Goal: Information Seeking & Learning: Find specific fact

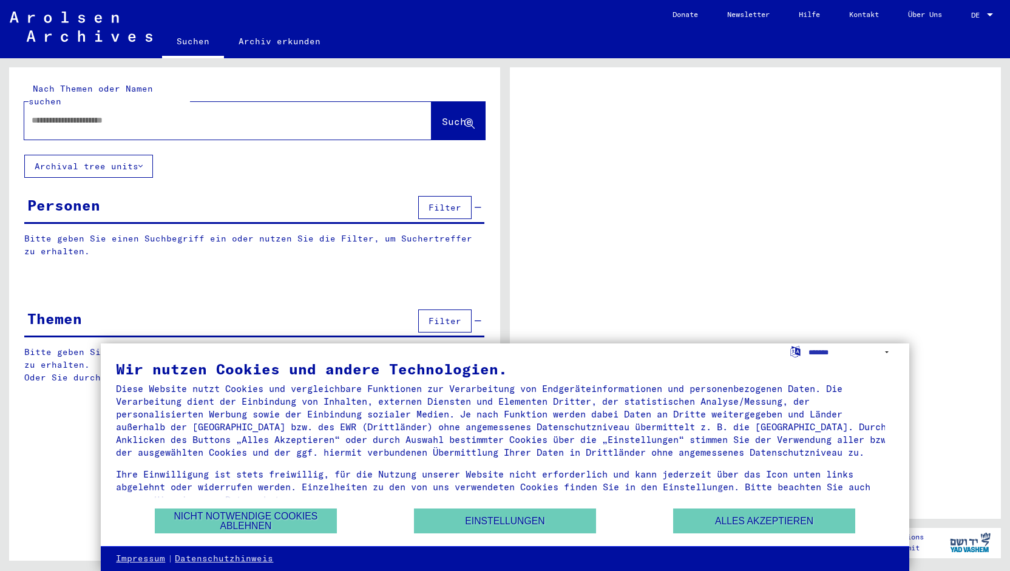
click at [137, 118] on div at bounding box center [213, 120] width 378 height 27
click at [123, 114] on input "text" at bounding box center [217, 120] width 371 height 13
type input "*"
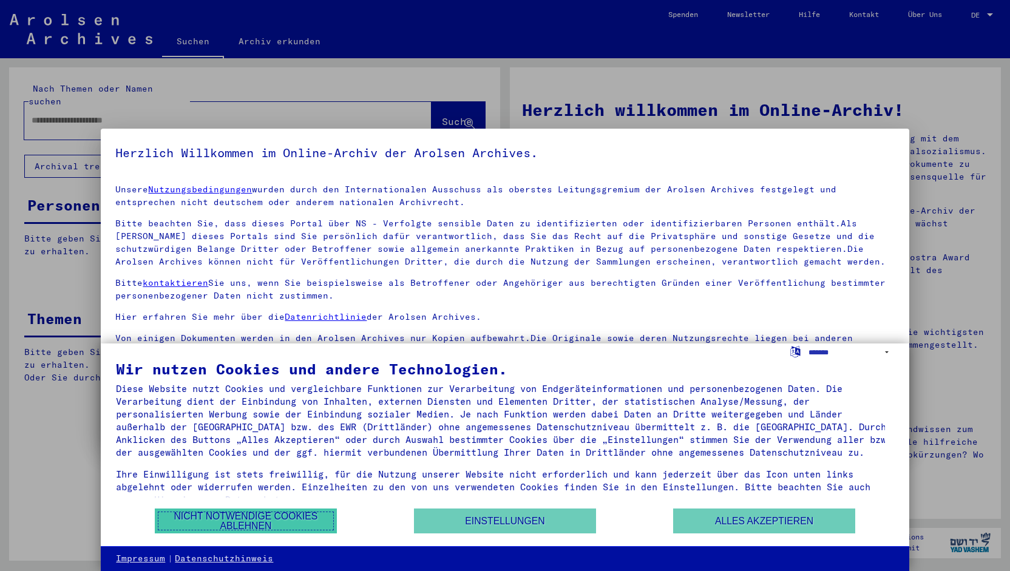
click at [250, 510] on button "Nicht notwendige Cookies ablehnen" at bounding box center [246, 521] width 182 height 25
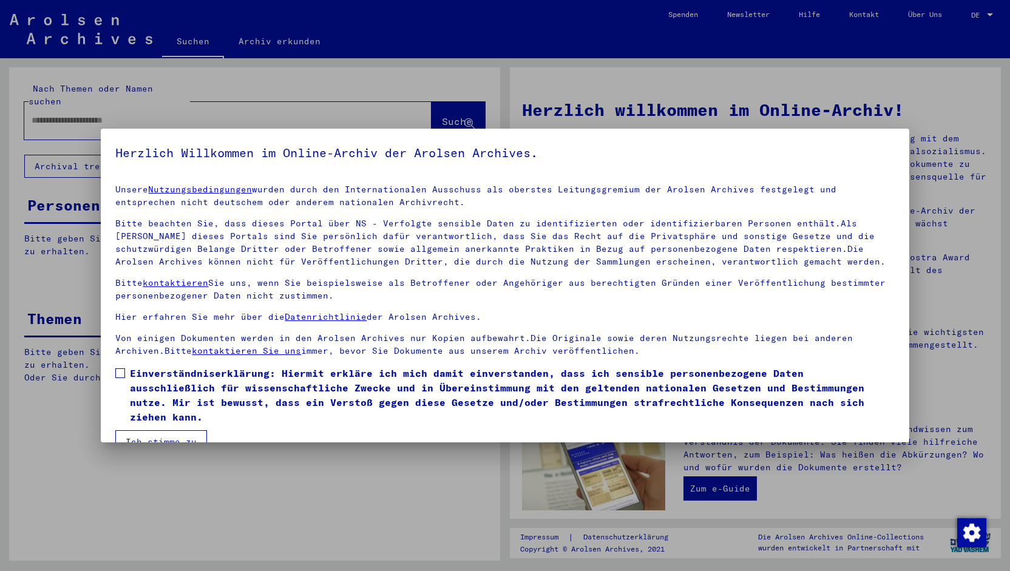
scroll to position [24, 0]
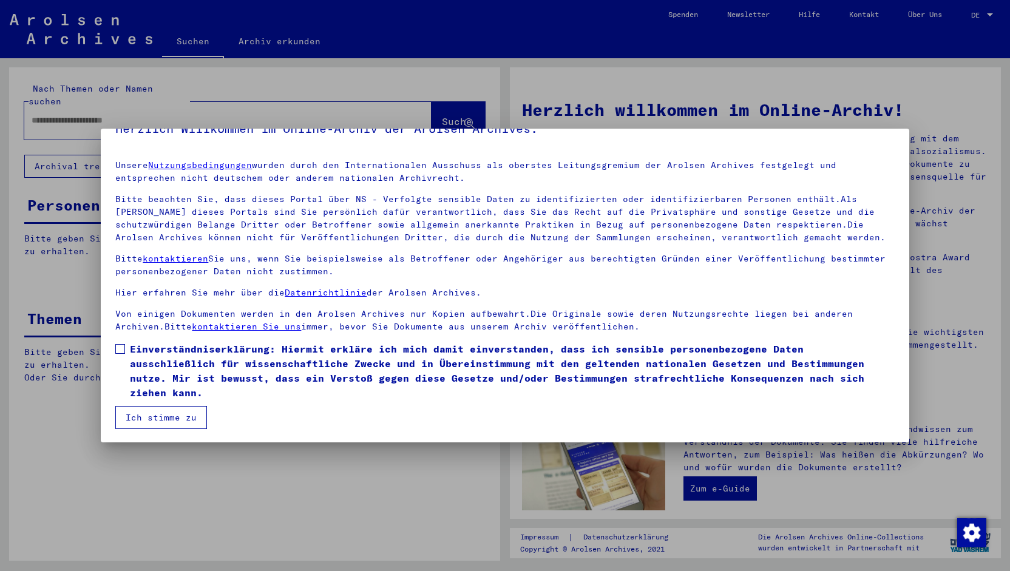
click at [193, 418] on button "Ich stimme zu" at bounding box center [161, 417] width 92 height 23
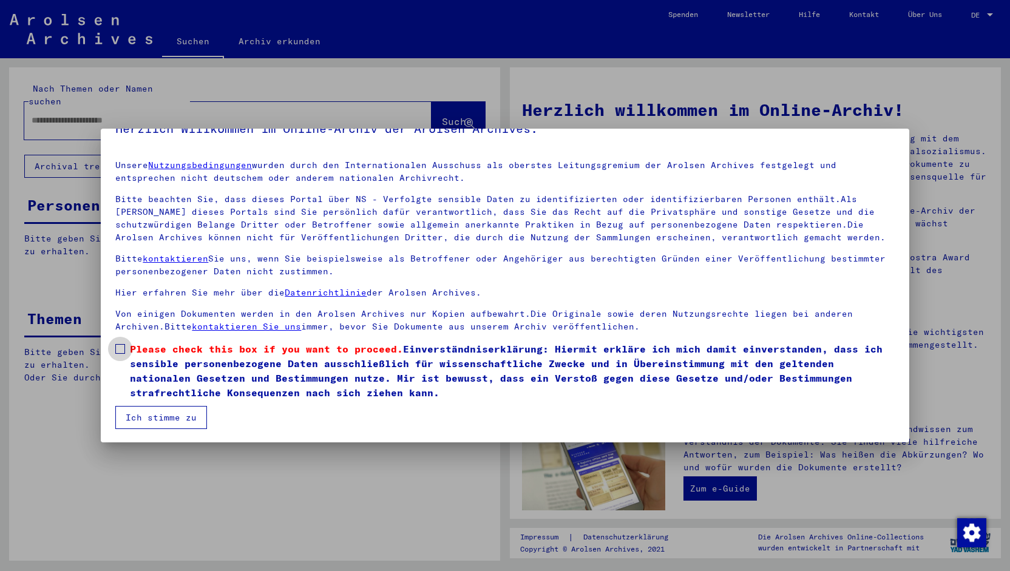
click at [137, 357] on span "Please check this box if you want to proceed. Einverständniserklärung: Hiermit …" at bounding box center [512, 371] width 764 height 58
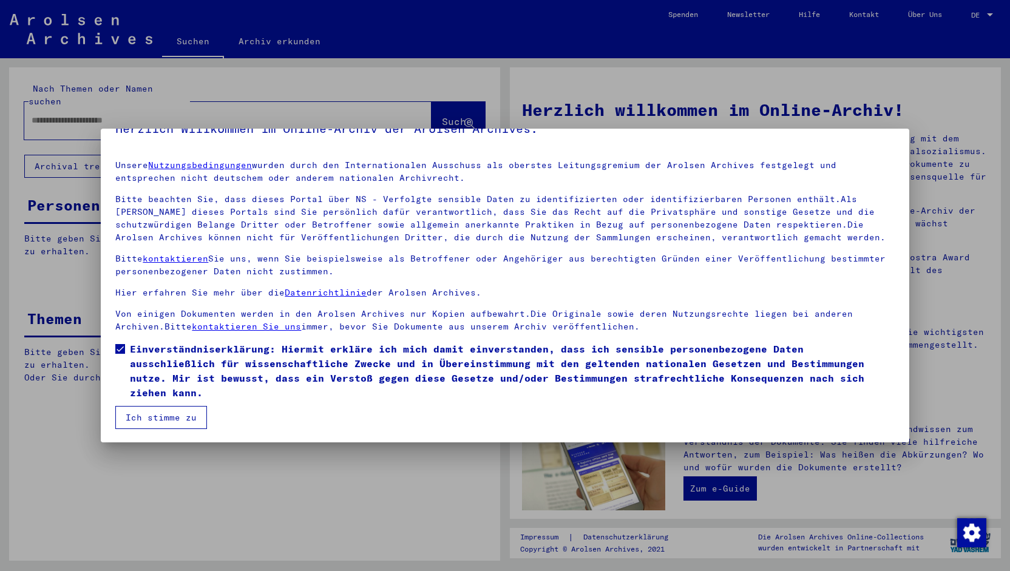
click at [142, 416] on button "Ich stimme zu" at bounding box center [161, 417] width 92 height 23
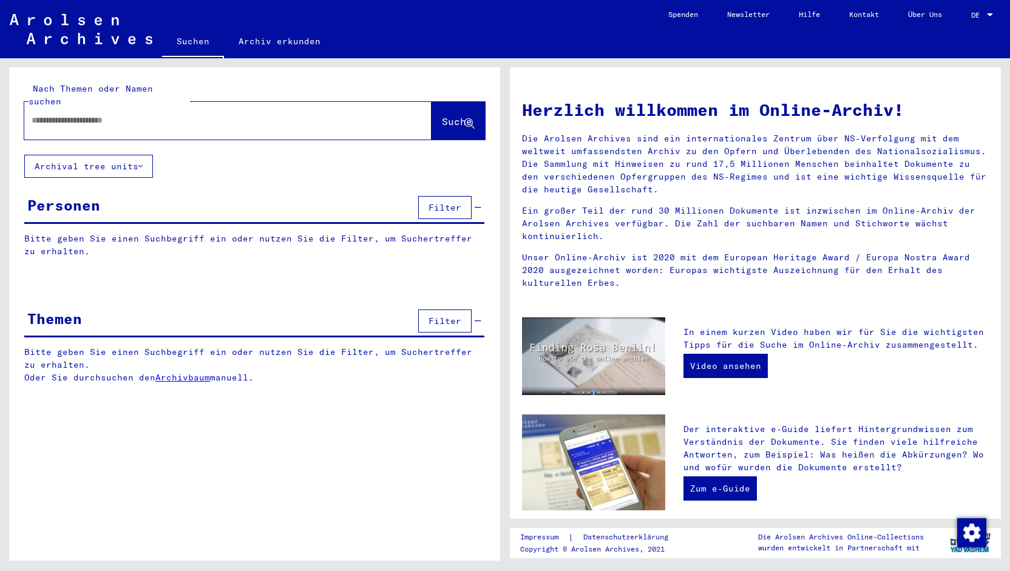
click at [124, 114] on input "text" at bounding box center [214, 120] width 364 height 13
type input "*"
type input "**********"
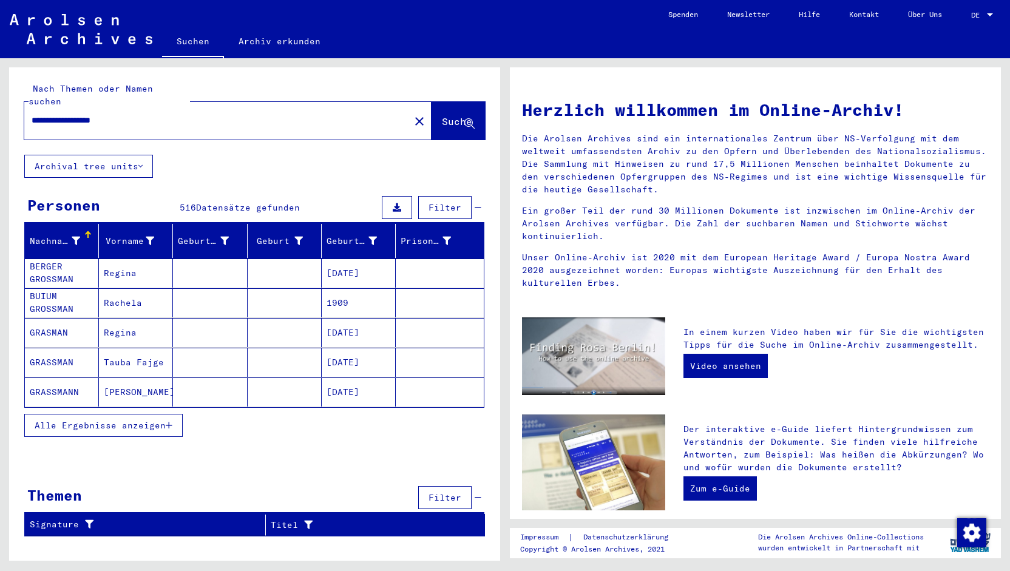
click at [77, 420] on span "Alle Ergebnisse anzeigen" at bounding box center [100, 425] width 131 height 11
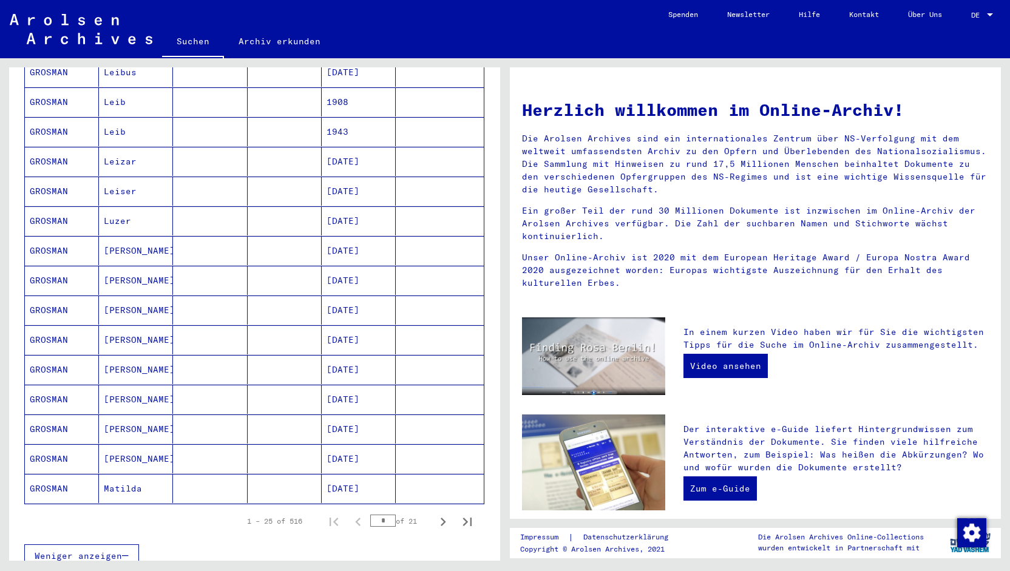
scroll to position [500, 0]
click at [435, 512] on icon "Next page" at bounding box center [443, 520] width 17 height 17
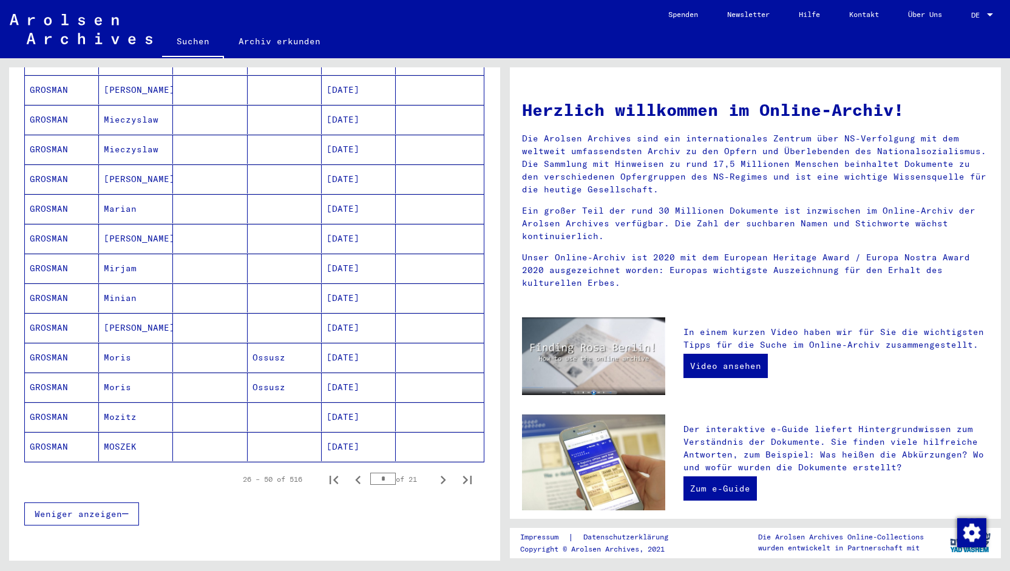
scroll to position [545, 0]
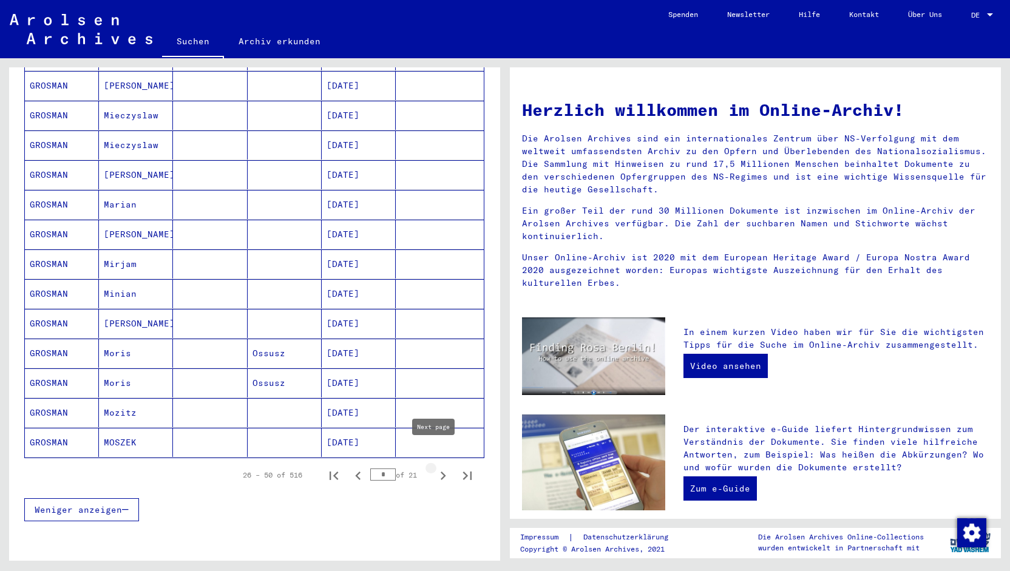
click at [435, 467] on icon "Next page" at bounding box center [443, 475] width 17 height 17
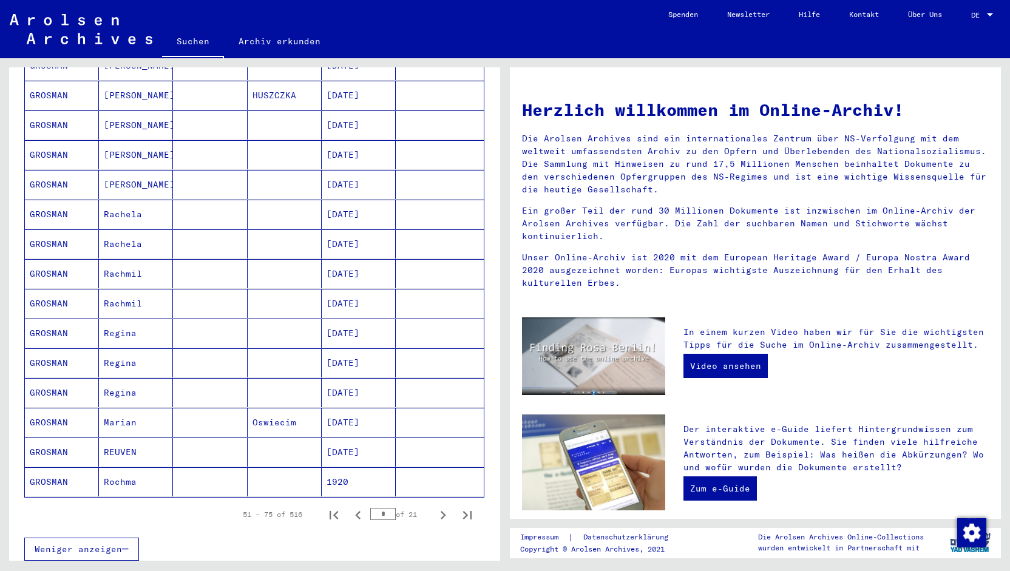
scroll to position [514, 0]
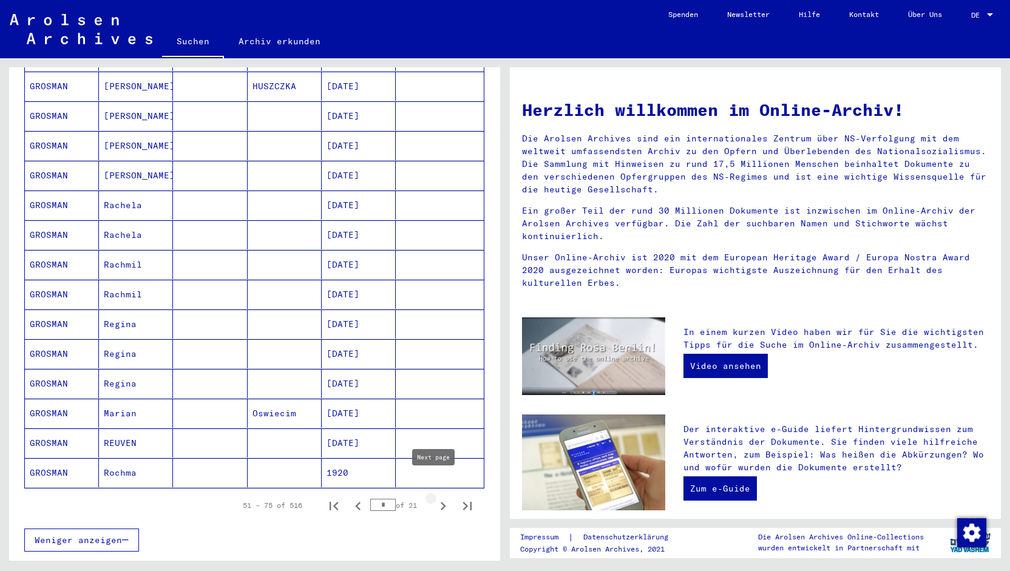
click at [435, 498] on icon "Next page" at bounding box center [443, 506] width 17 height 17
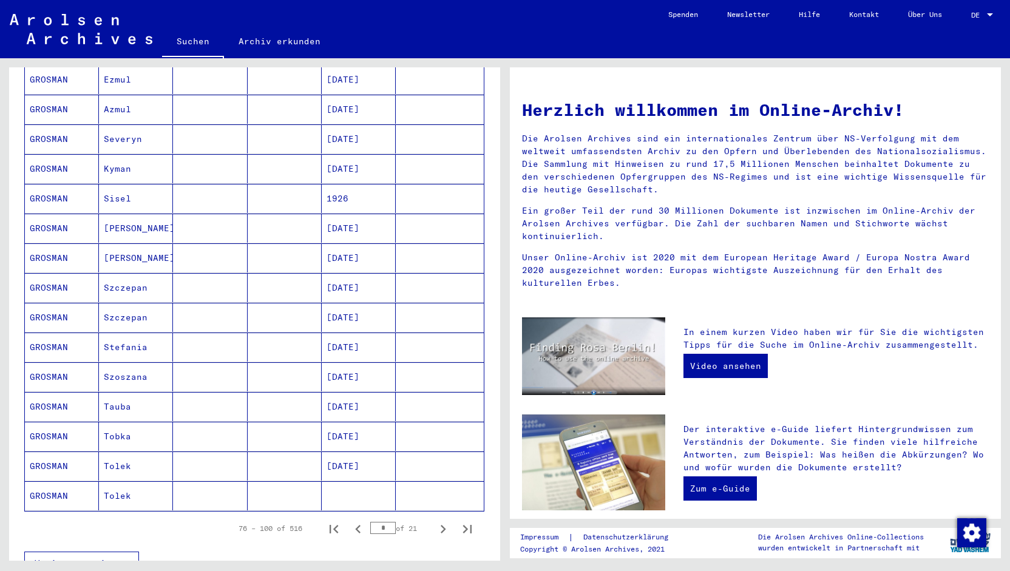
scroll to position [491, 0]
click at [435, 521] on icon "Next page" at bounding box center [443, 529] width 17 height 17
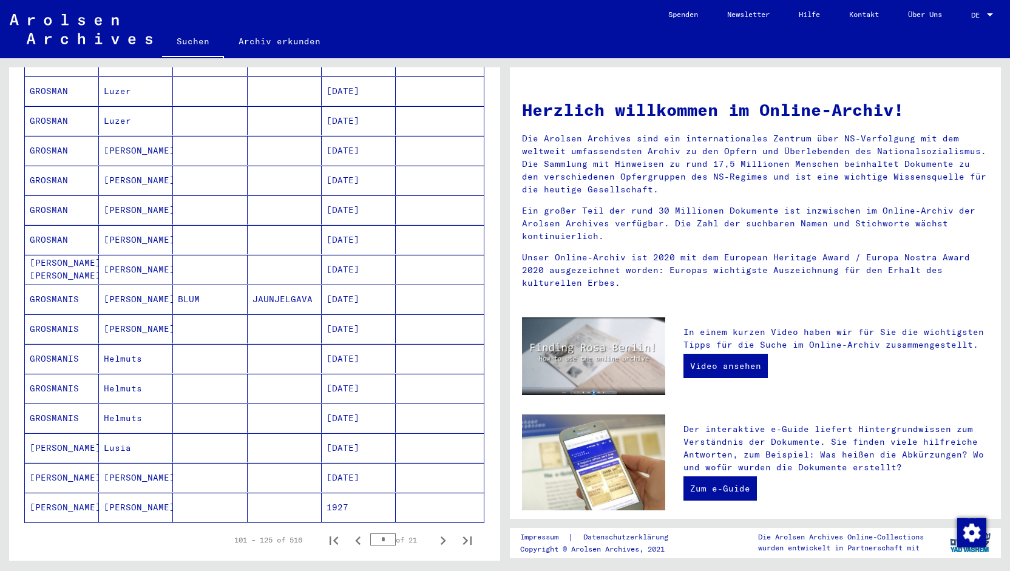
scroll to position [481, 0]
click at [435, 531] on icon "Next page" at bounding box center [443, 539] width 17 height 17
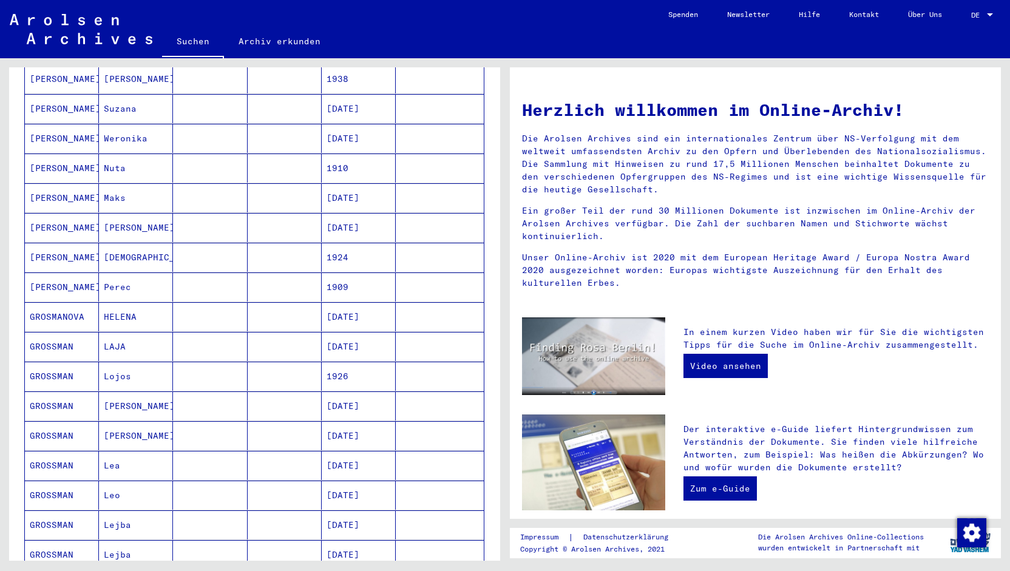
scroll to position [467, 0]
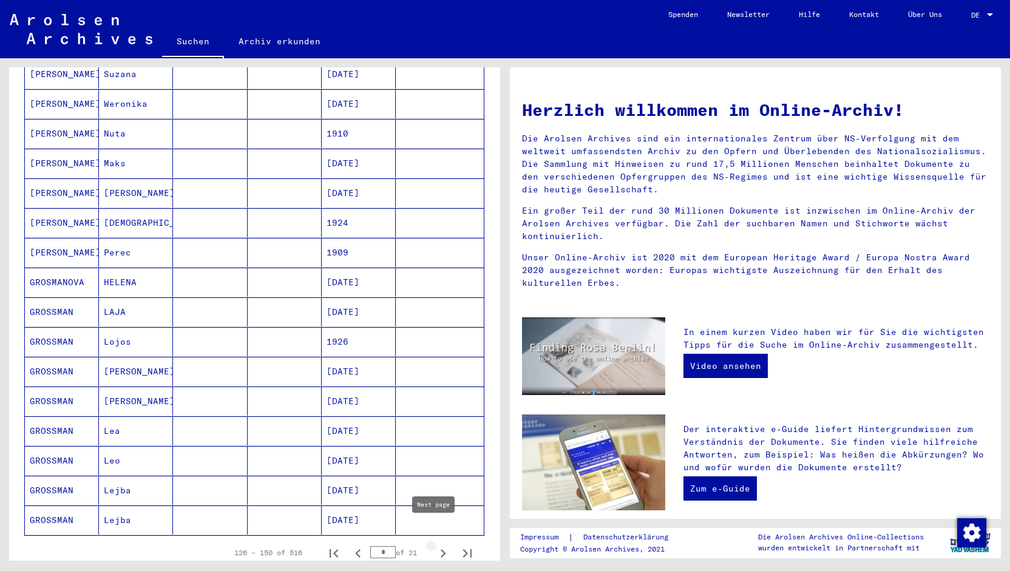
click at [435, 545] on icon "Next page" at bounding box center [443, 553] width 17 height 17
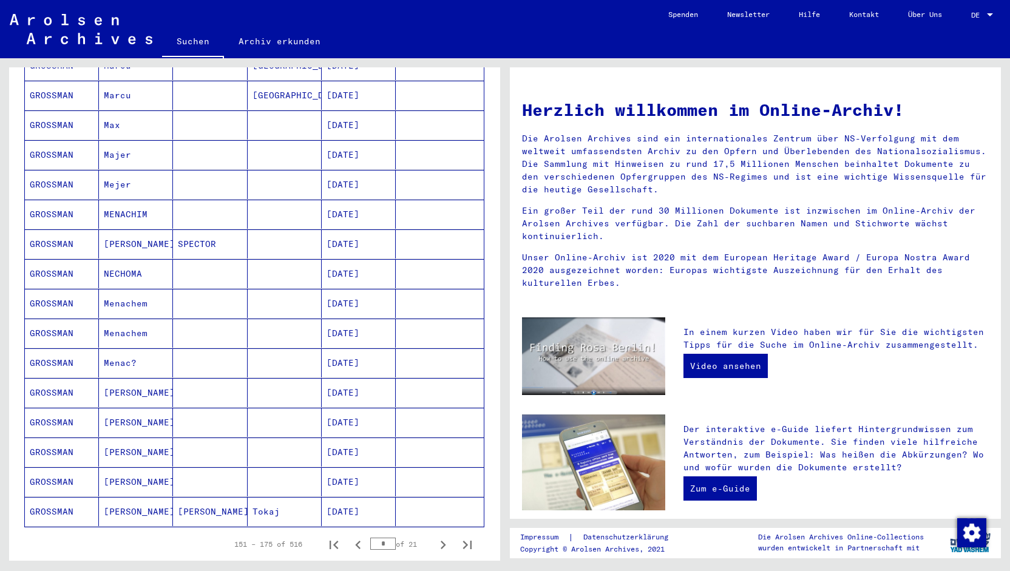
scroll to position [480, 0]
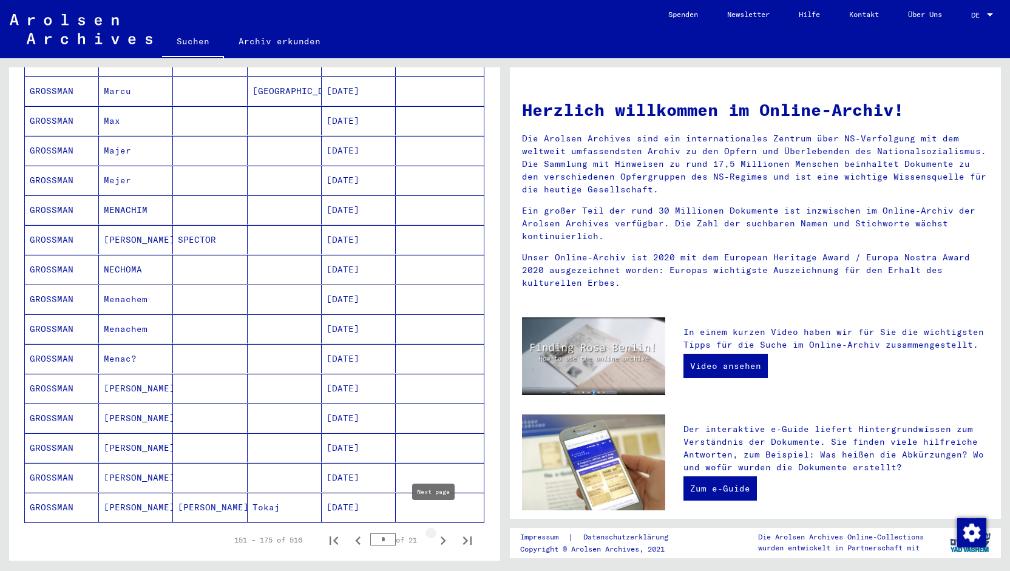
click at [441, 537] on icon "Next page" at bounding box center [443, 541] width 5 height 8
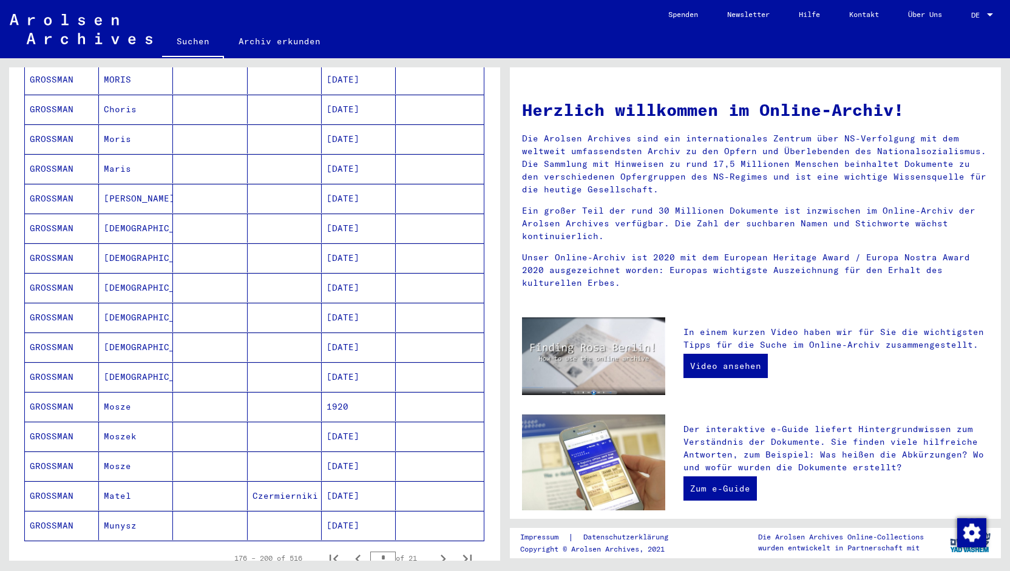
scroll to position [497, 0]
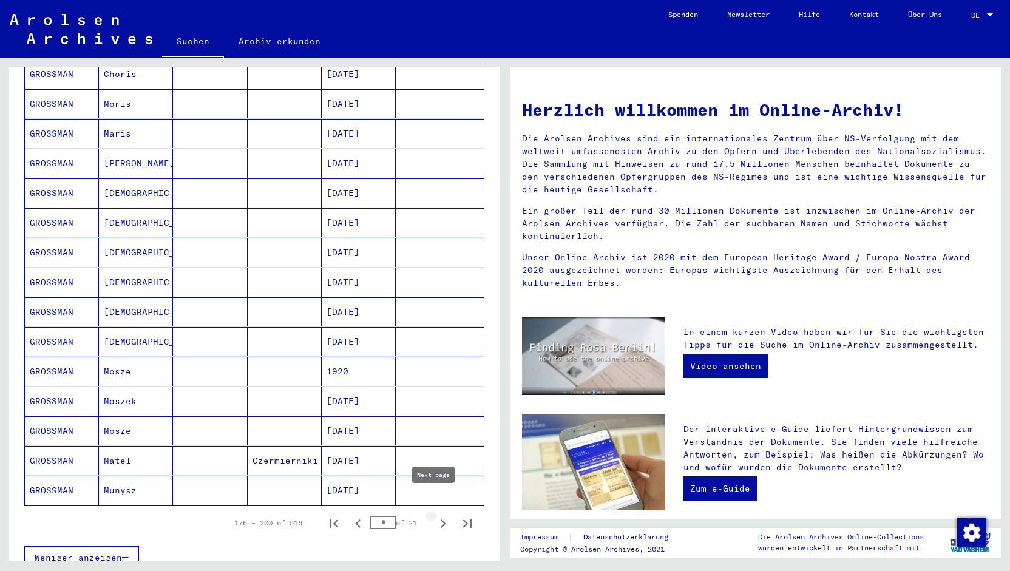
click at [434, 515] on button "Next page" at bounding box center [443, 523] width 24 height 24
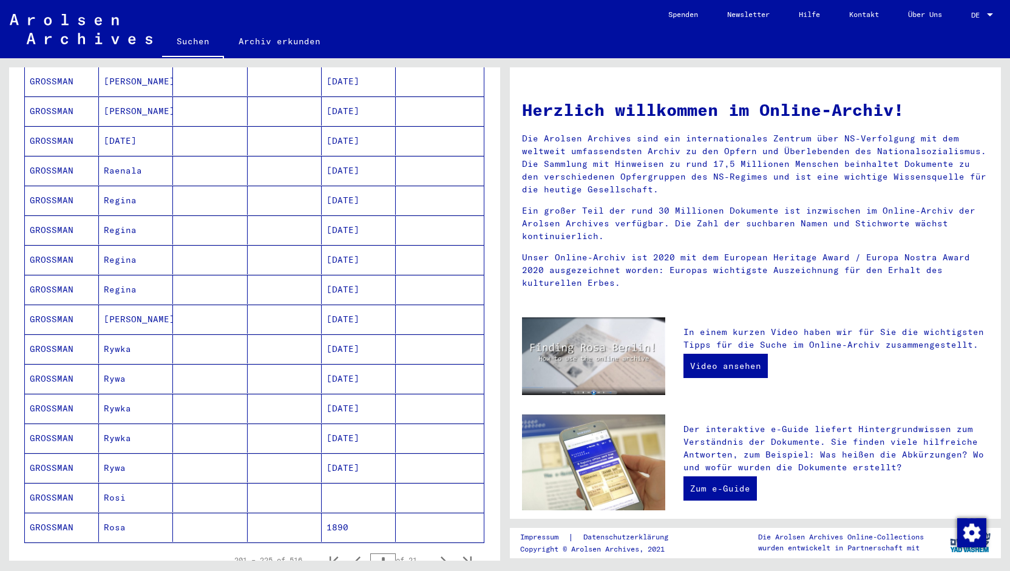
scroll to position [504, 0]
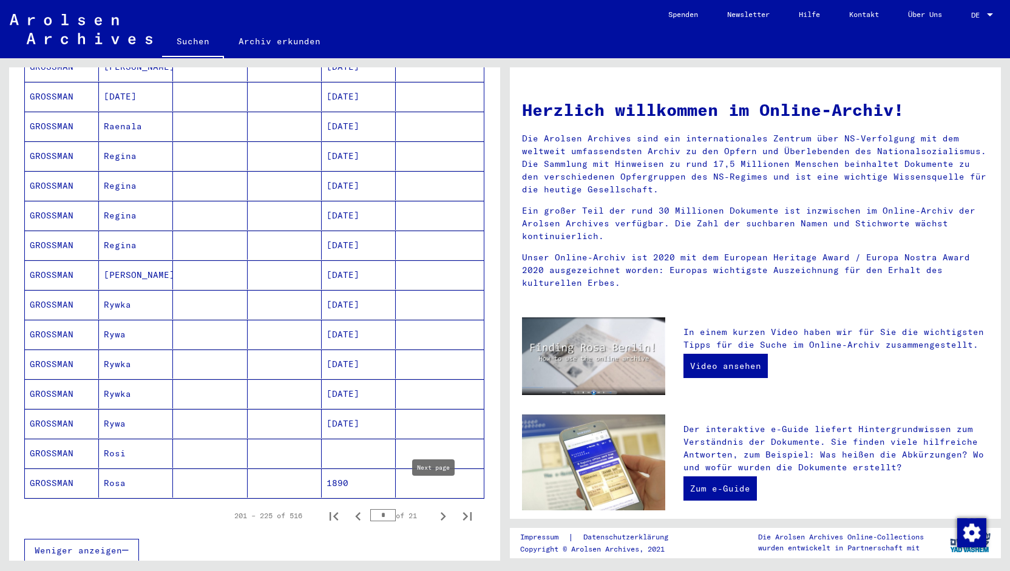
click at [441, 512] on icon "Next page" at bounding box center [443, 516] width 5 height 8
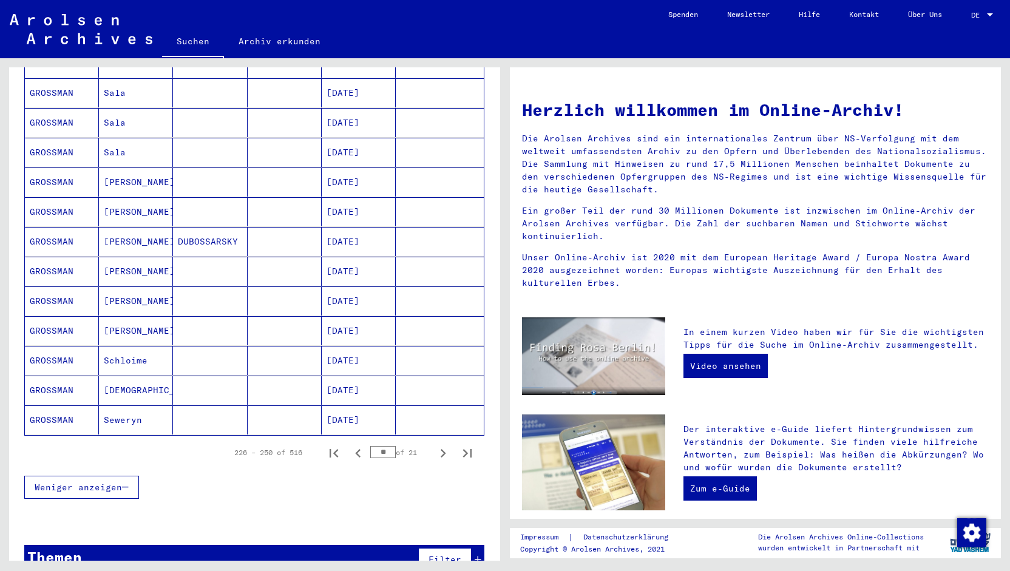
scroll to position [569, 0]
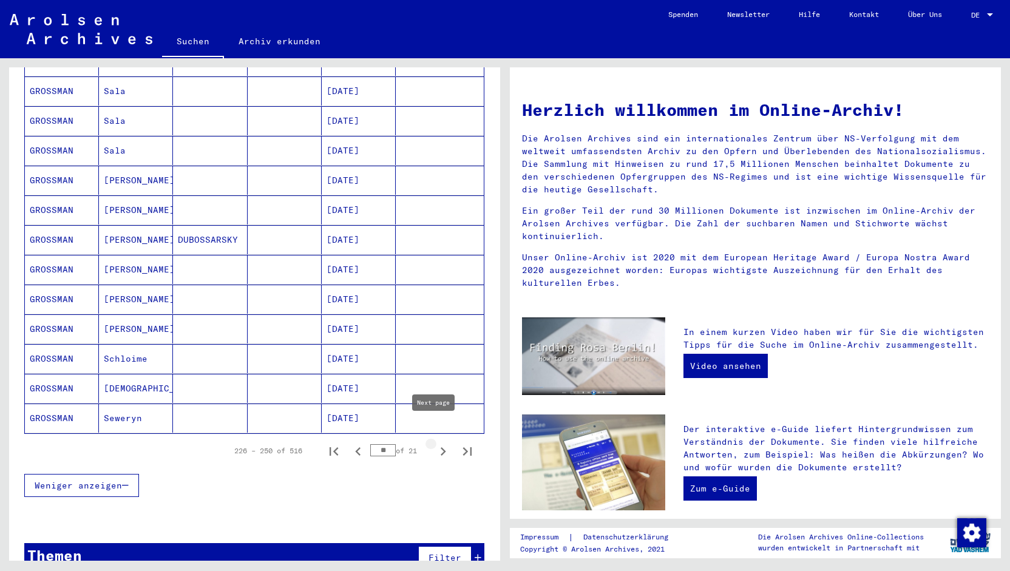
click at [435, 443] on icon "Next page" at bounding box center [443, 451] width 17 height 17
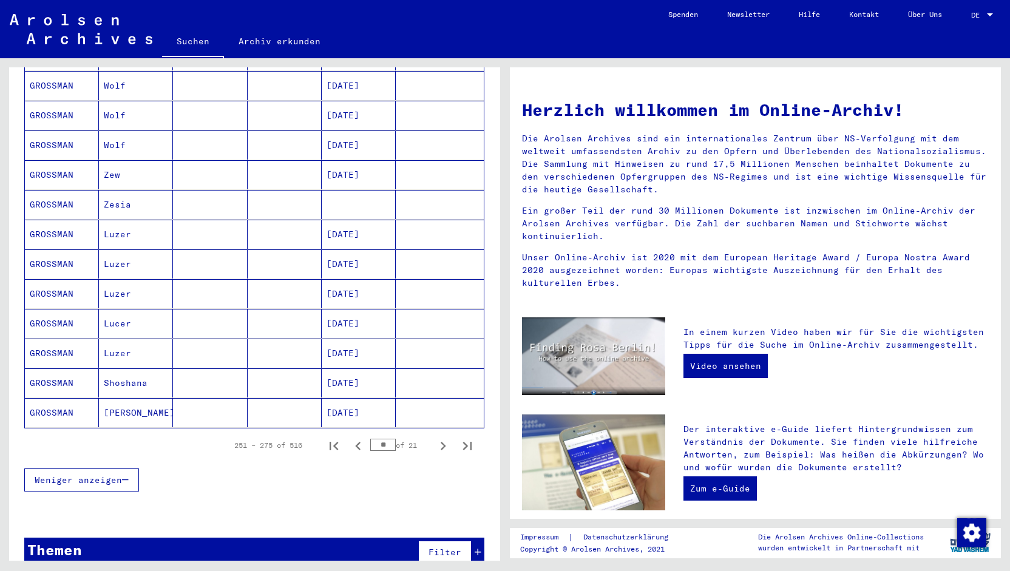
scroll to position [572, 0]
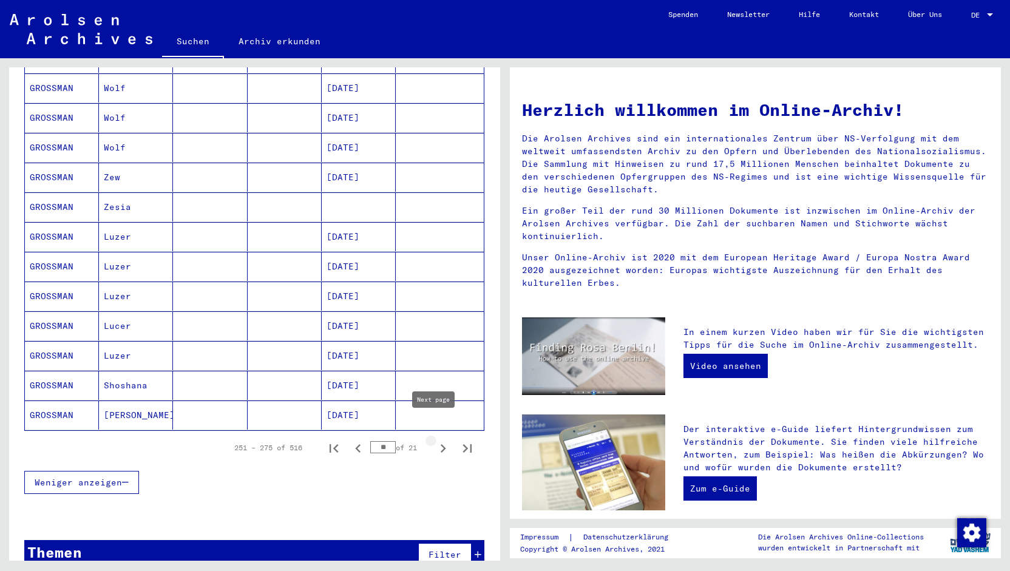
click at [435, 440] on icon "Next page" at bounding box center [443, 448] width 17 height 17
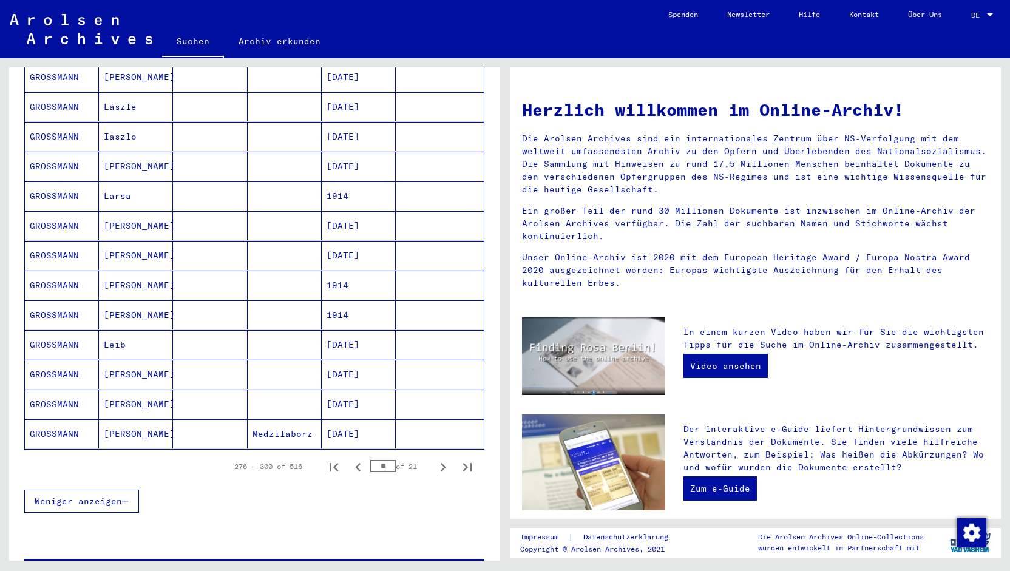
scroll to position [555, 0]
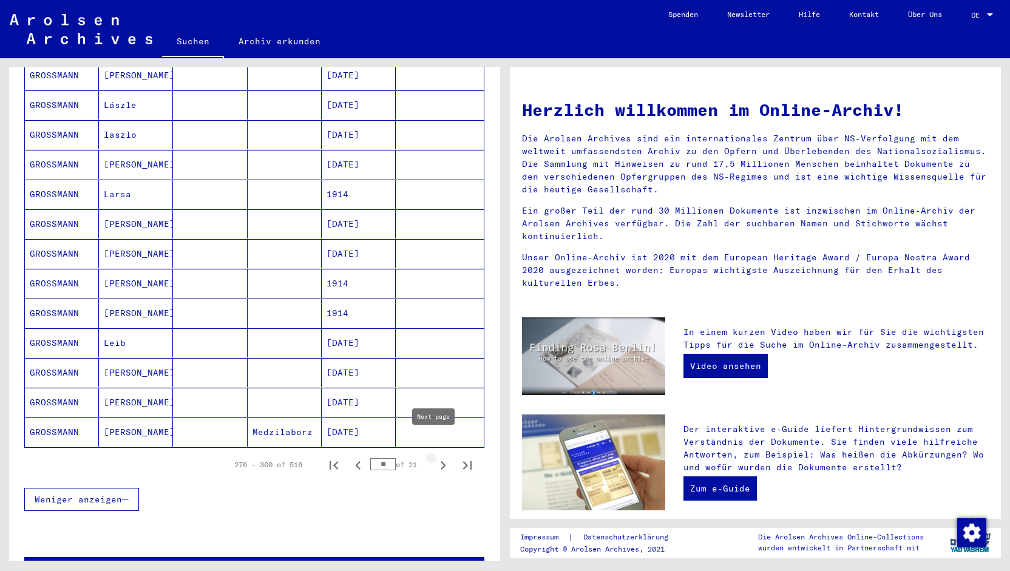
click at [435, 457] on icon "Next page" at bounding box center [443, 465] width 17 height 17
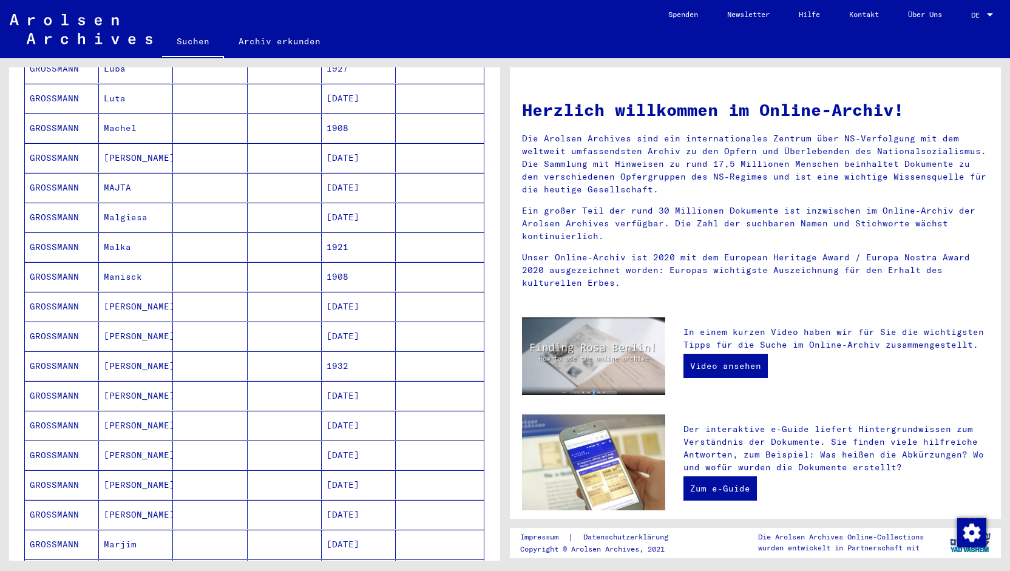
scroll to position [472, 0]
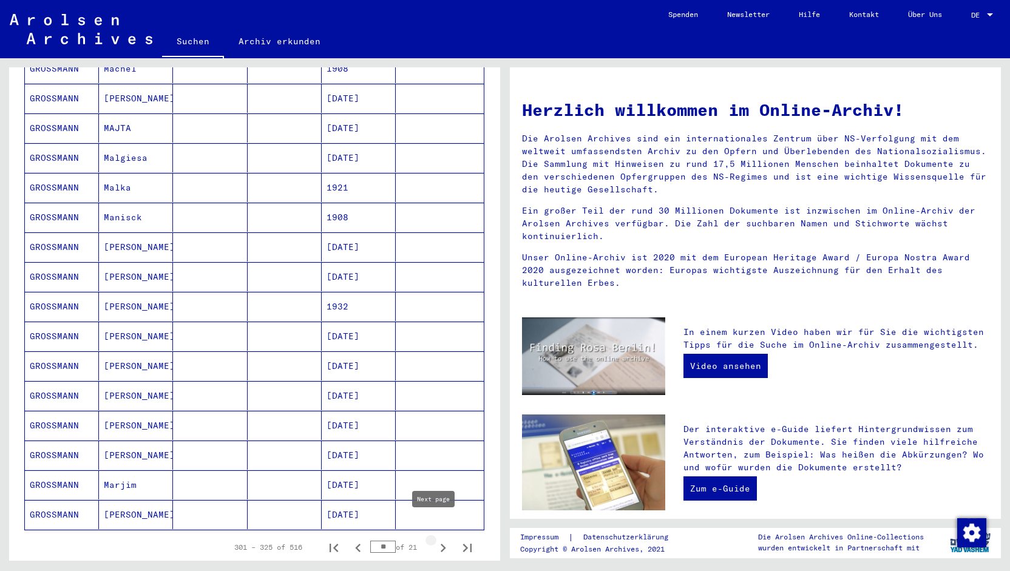
click at [435, 540] on icon "Next page" at bounding box center [443, 548] width 17 height 17
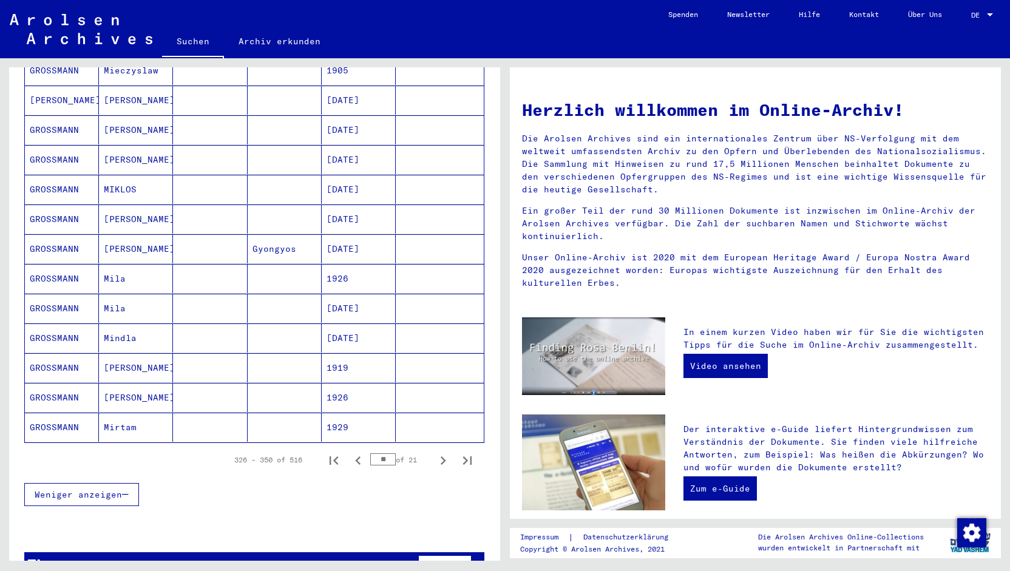
scroll to position [560, 0]
click at [441, 456] on icon "Next page" at bounding box center [443, 460] width 5 height 8
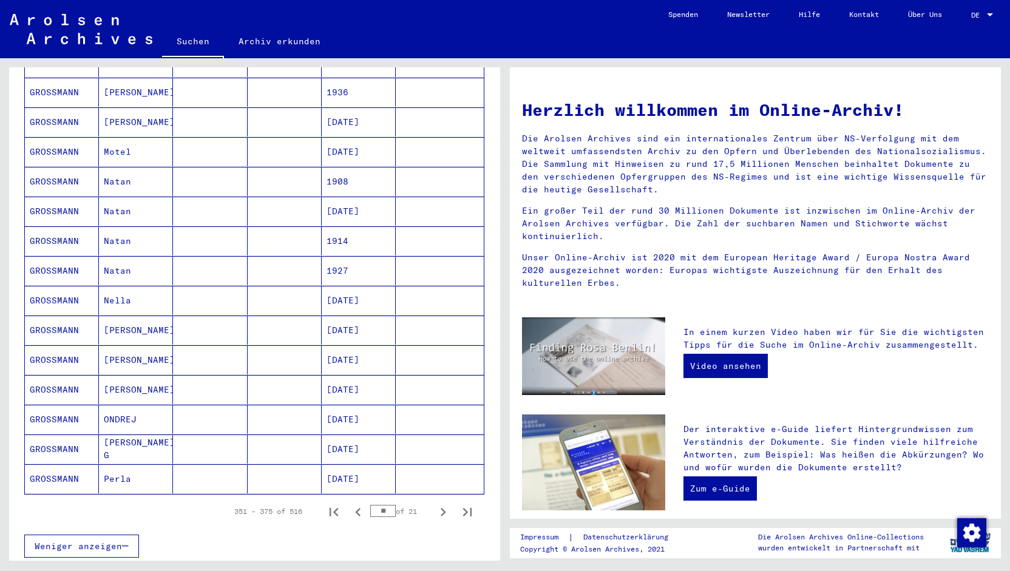
scroll to position [509, 0]
click at [435, 503] on icon "Next page" at bounding box center [443, 511] width 17 height 17
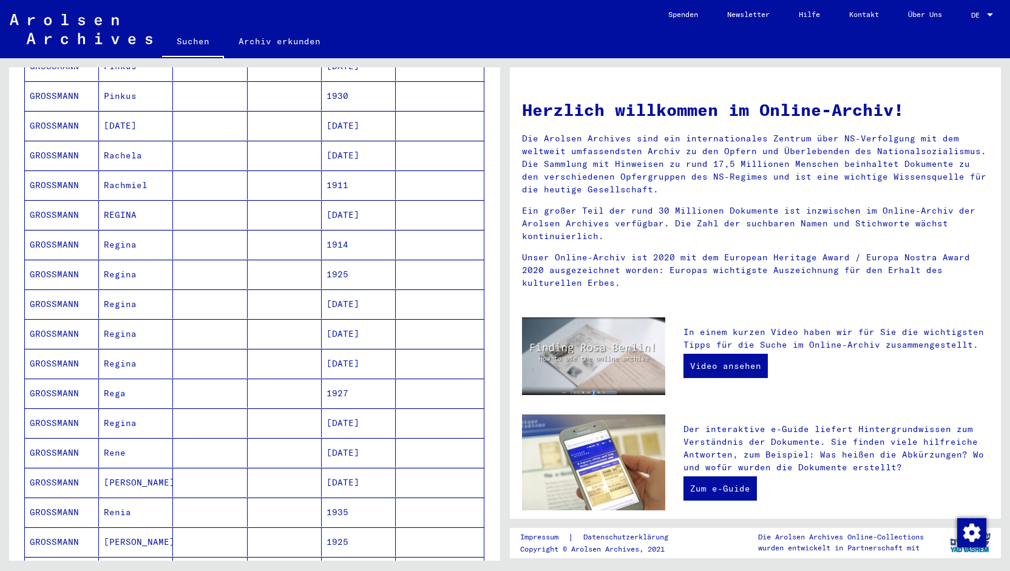
scroll to position [549, 0]
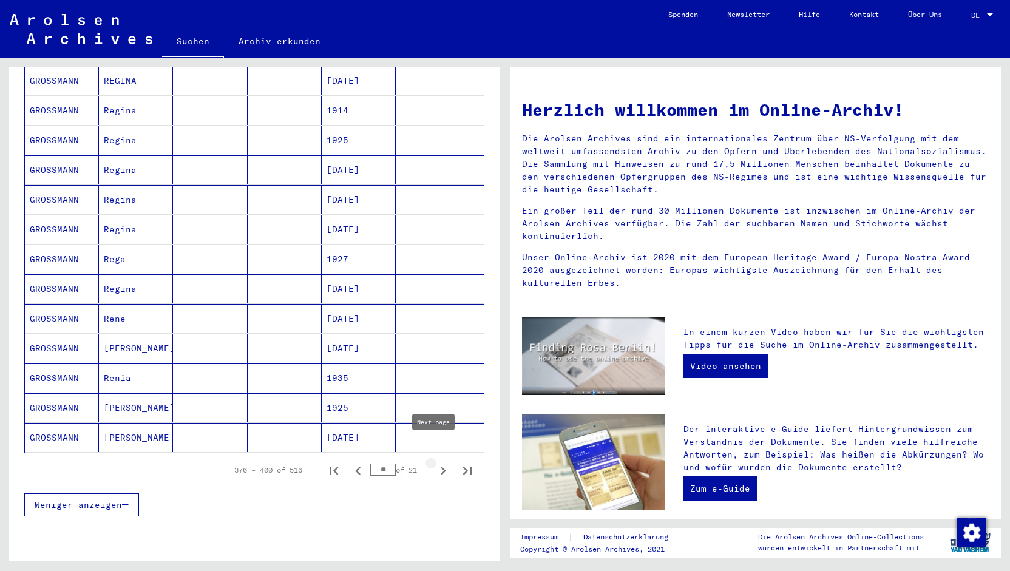
click at [435, 463] on icon "Next page" at bounding box center [443, 471] width 17 height 17
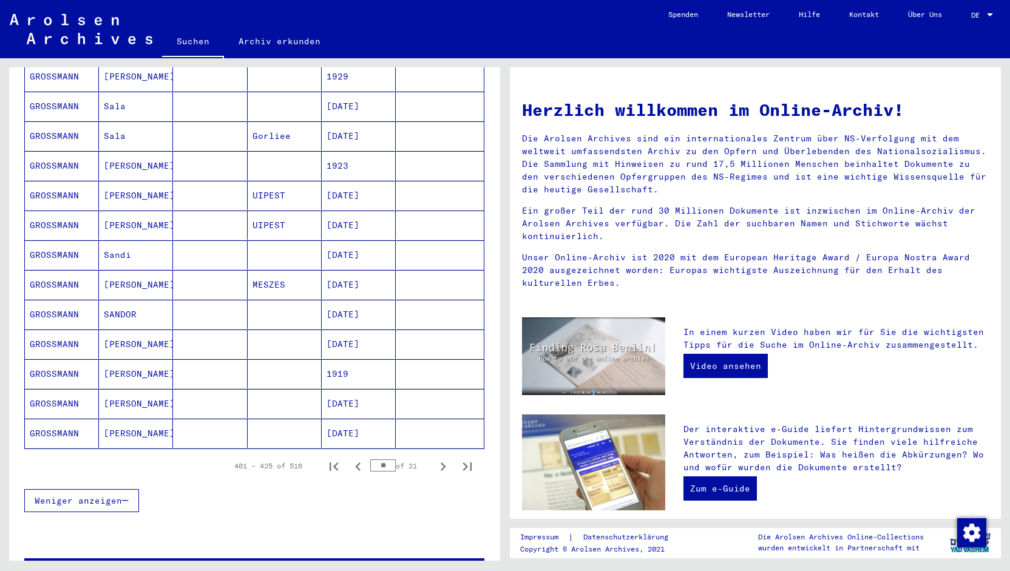
scroll to position [574, 0]
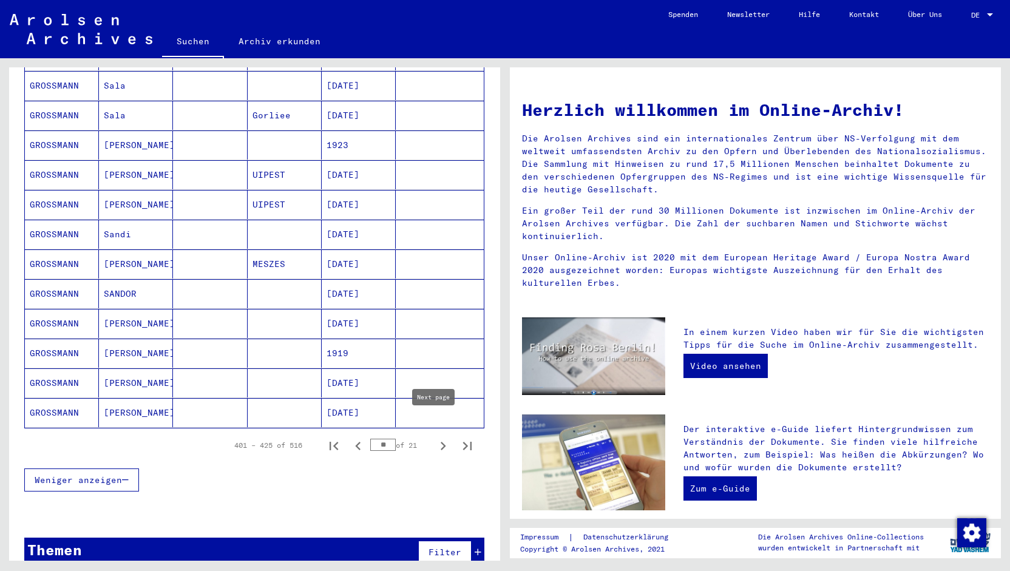
click at [435, 438] on icon "Next page" at bounding box center [443, 446] width 17 height 17
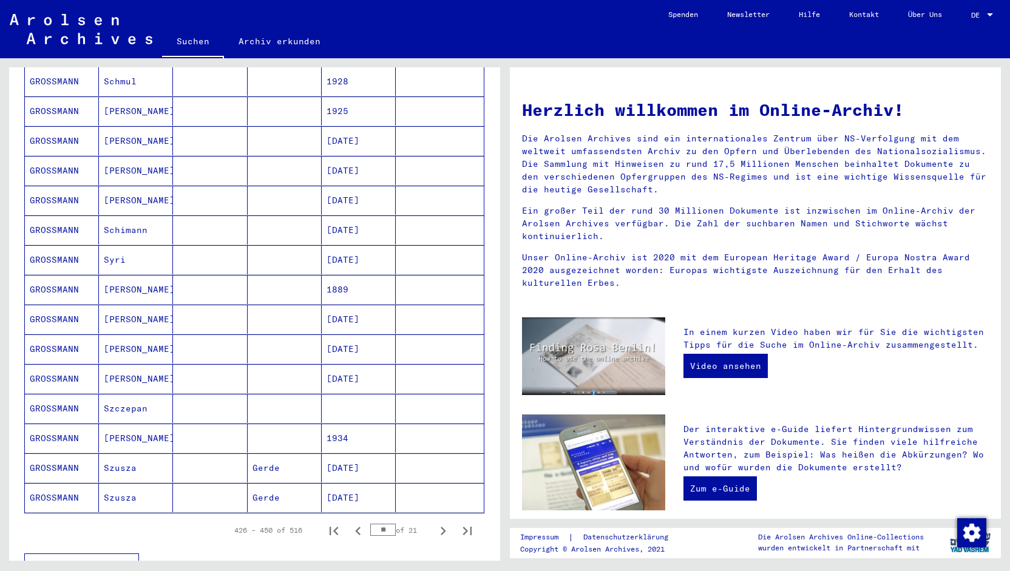
scroll to position [502, 0]
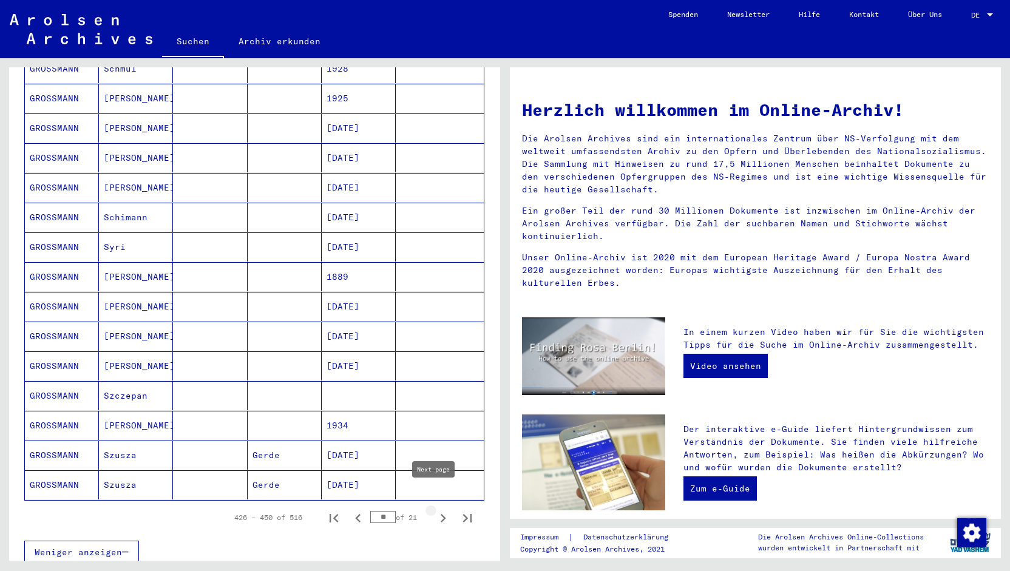
click at [436, 510] on icon "Next page" at bounding box center [443, 518] width 17 height 17
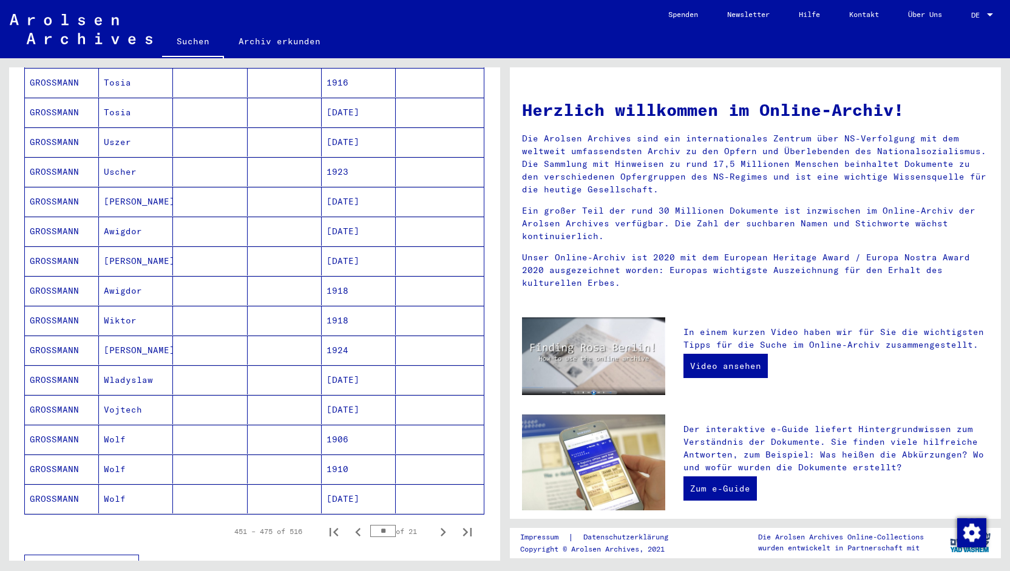
scroll to position [489, 0]
click at [435, 523] on icon "Next page" at bounding box center [443, 531] width 17 height 17
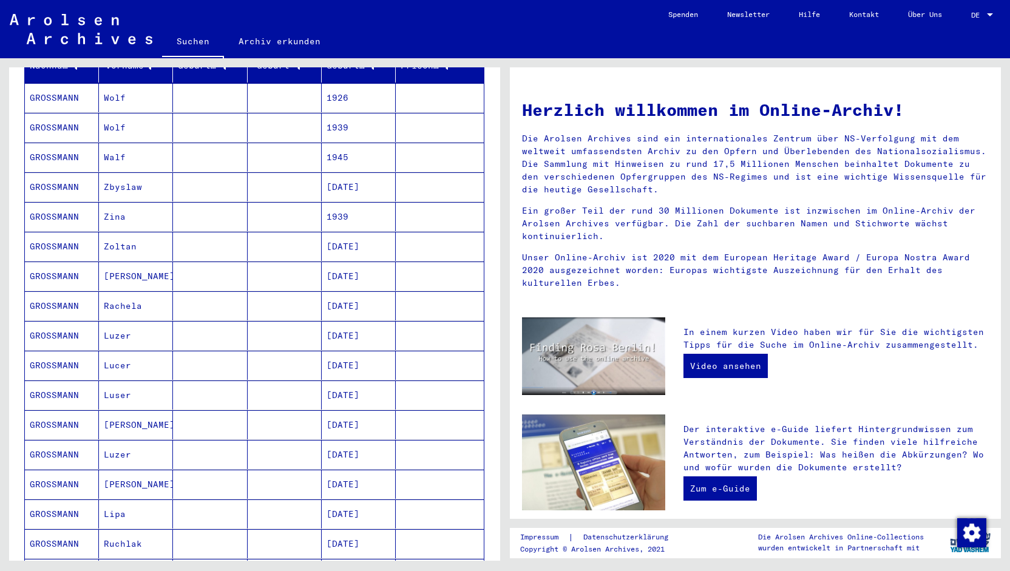
scroll to position [165, 0]
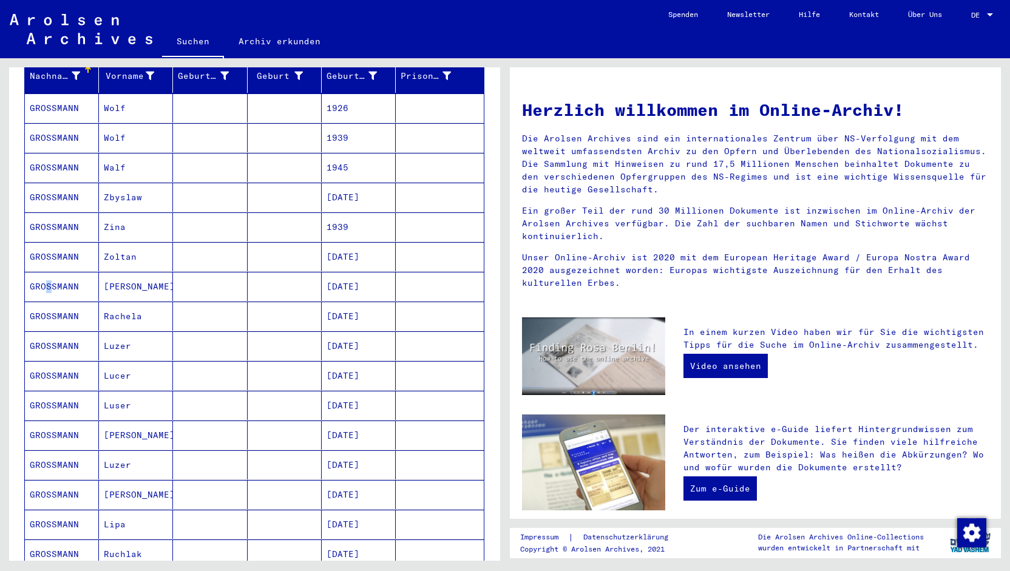
drag, startPoint x: 65, startPoint y: 273, endPoint x: 42, endPoint y: 275, distance: 22.5
click at [42, 275] on mat-cell "GROSSMANN" at bounding box center [62, 286] width 74 height 29
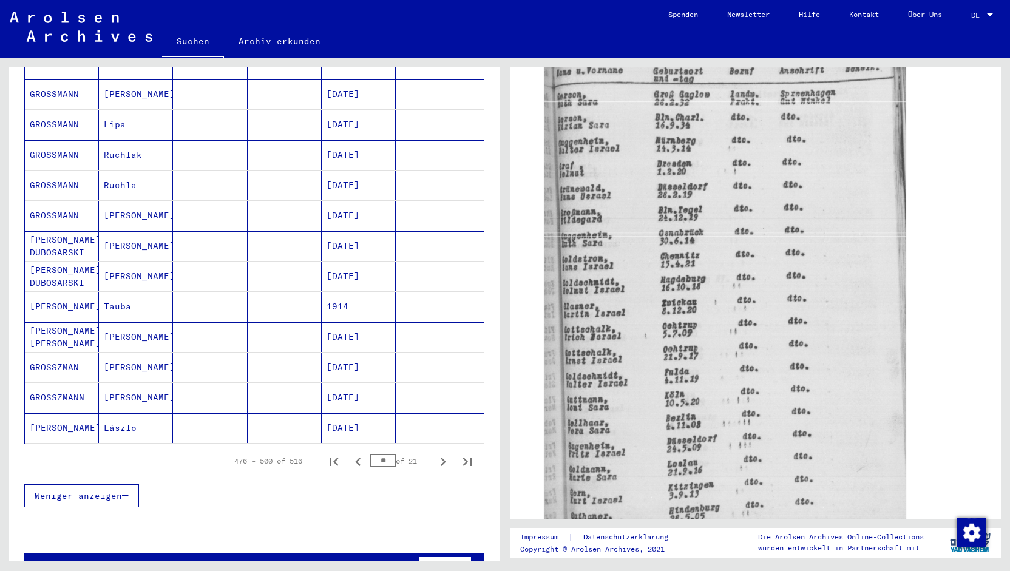
scroll to position [576, 0]
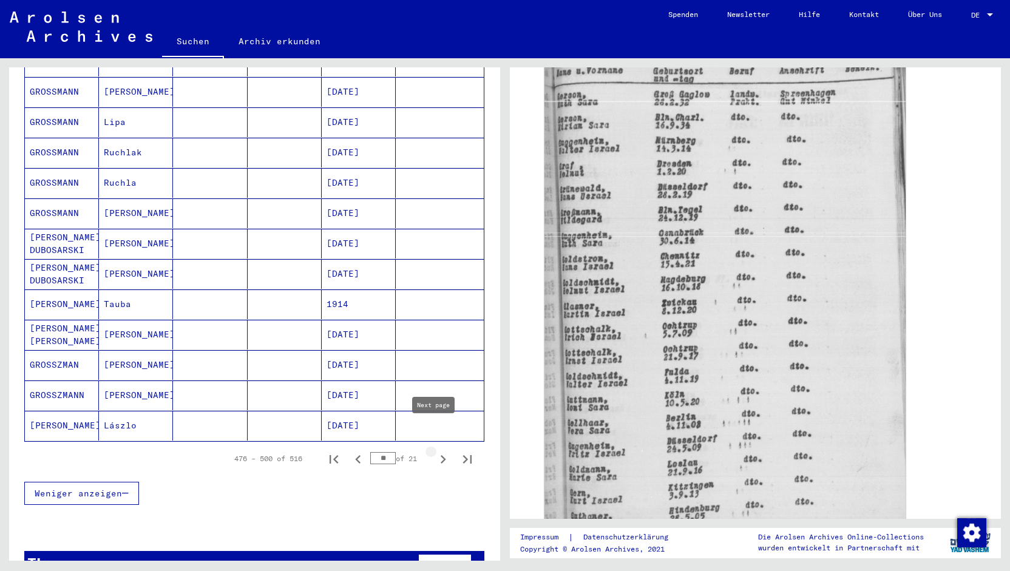
click at [435, 451] on icon "Next page" at bounding box center [443, 459] width 17 height 17
type input "**"
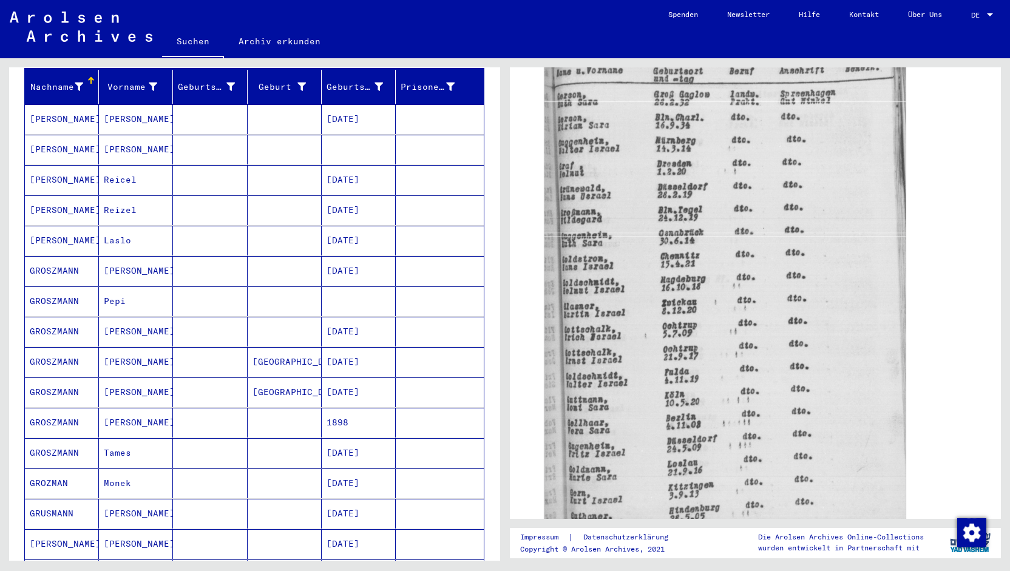
scroll to position [0, 0]
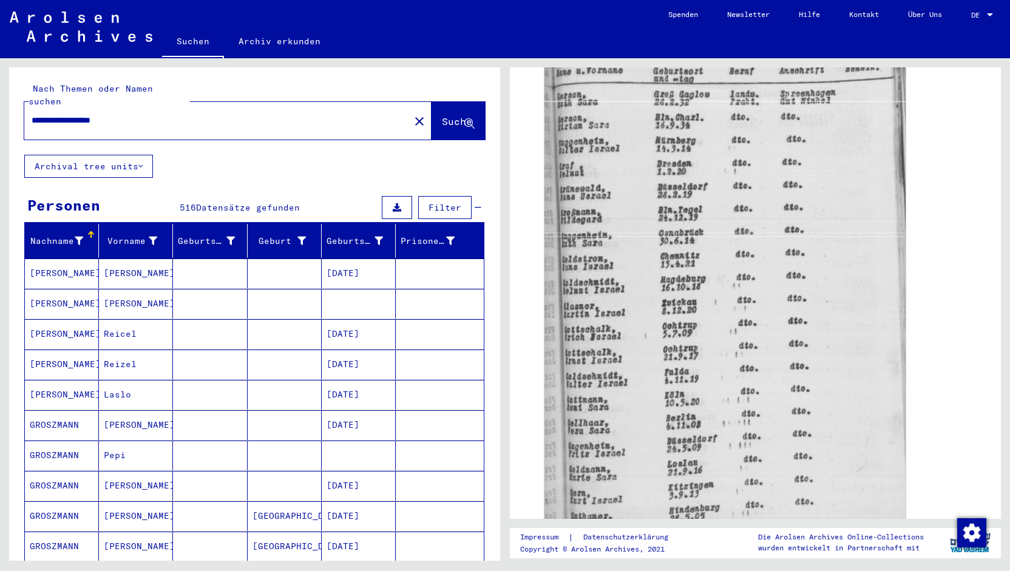
click at [78, 114] on input "**********" at bounding box center [217, 120] width 371 height 13
type input "**********"
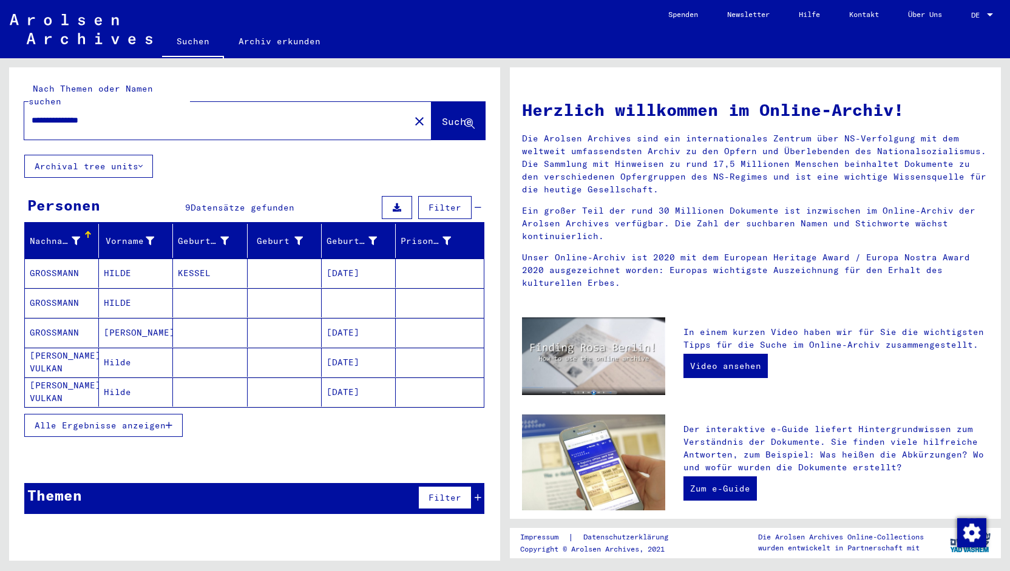
click at [59, 288] on mat-cell "GROSSMANN" at bounding box center [62, 302] width 74 height 29
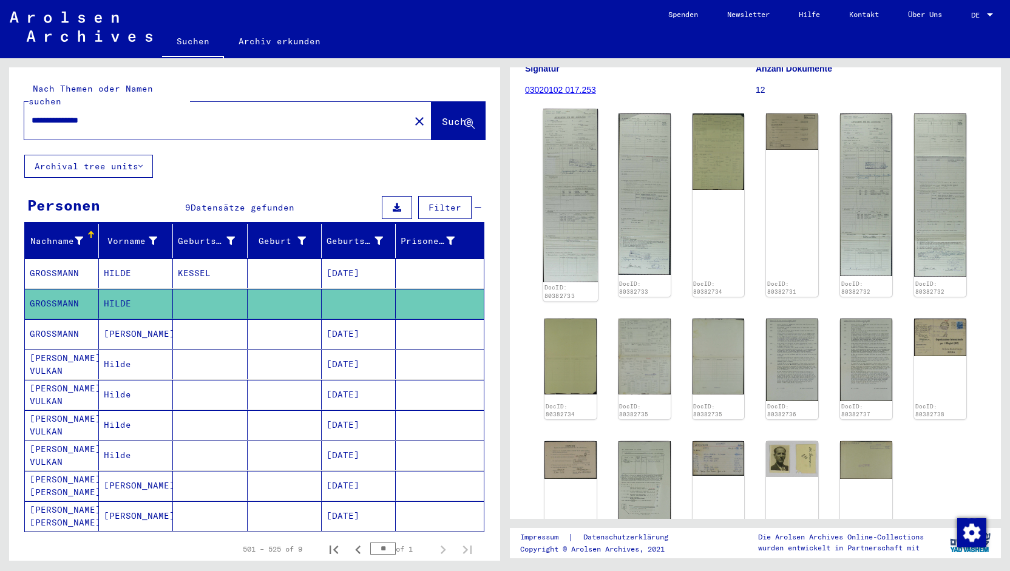
scroll to position [185, 0]
click at [569, 214] on img at bounding box center [570, 196] width 55 height 173
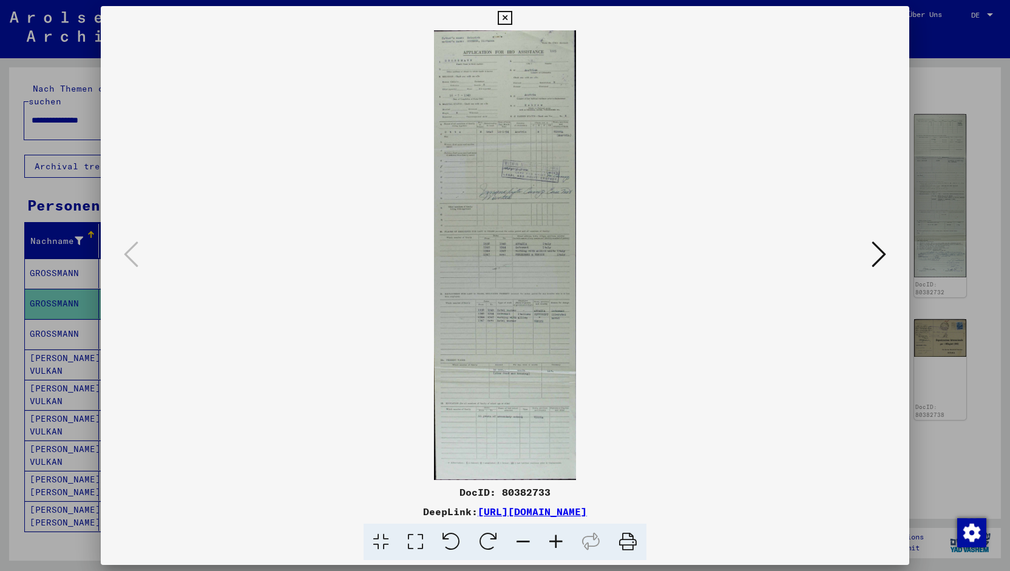
click at [552, 535] on icon at bounding box center [556, 542] width 33 height 37
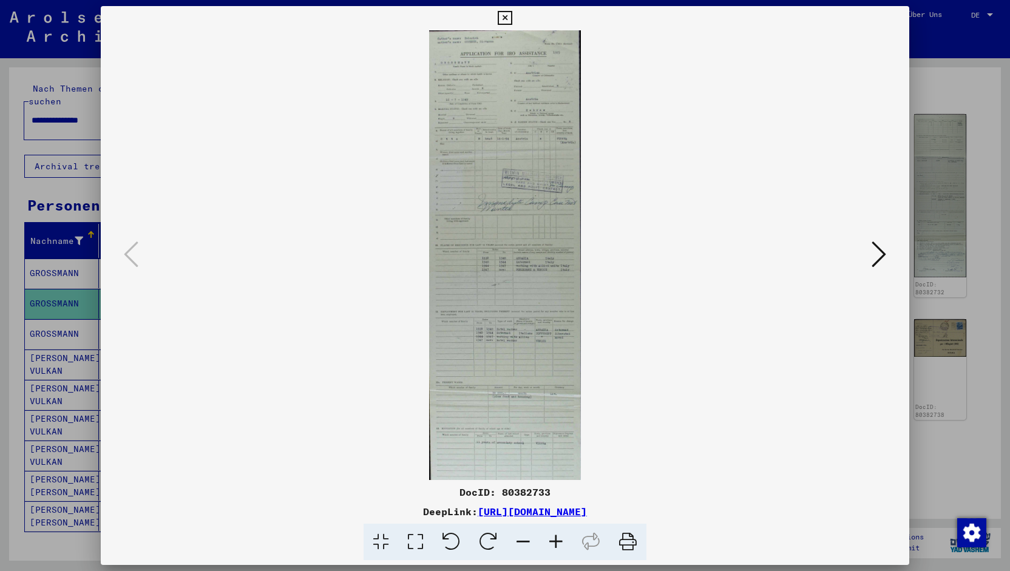
click at [552, 535] on icon at bounding box center [556, 542] width 33 height 37
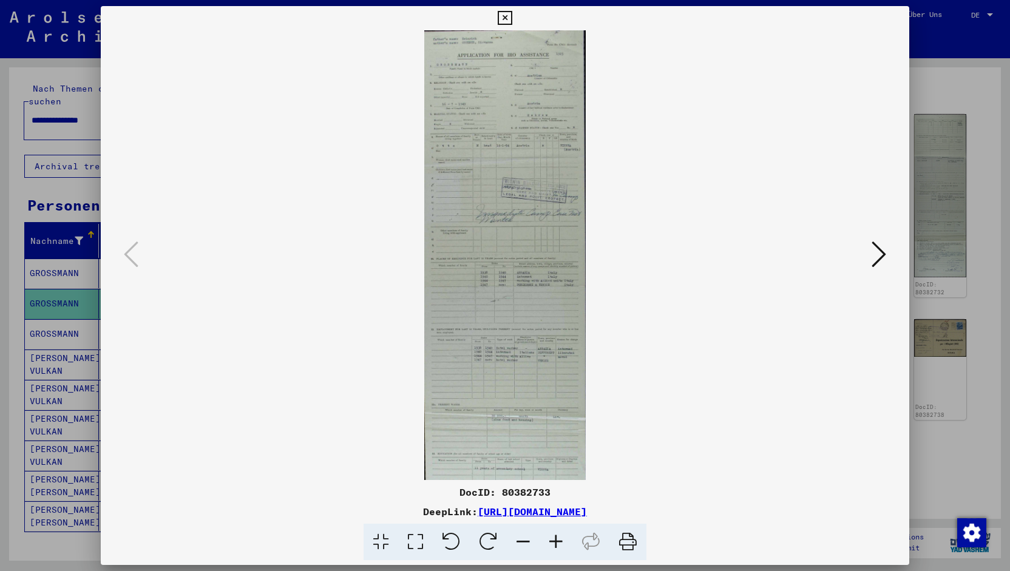
click at [552, 535] on icon at bounding box center [556, 542] width 33 height 37
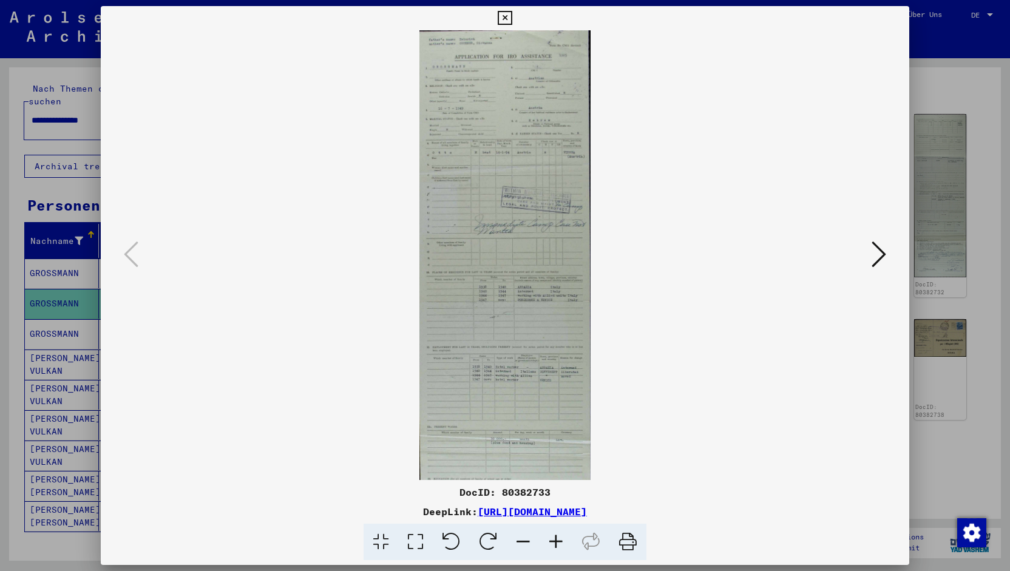
click at [552, 535] on icon at bounding box center [556, 542] width 33 height 37
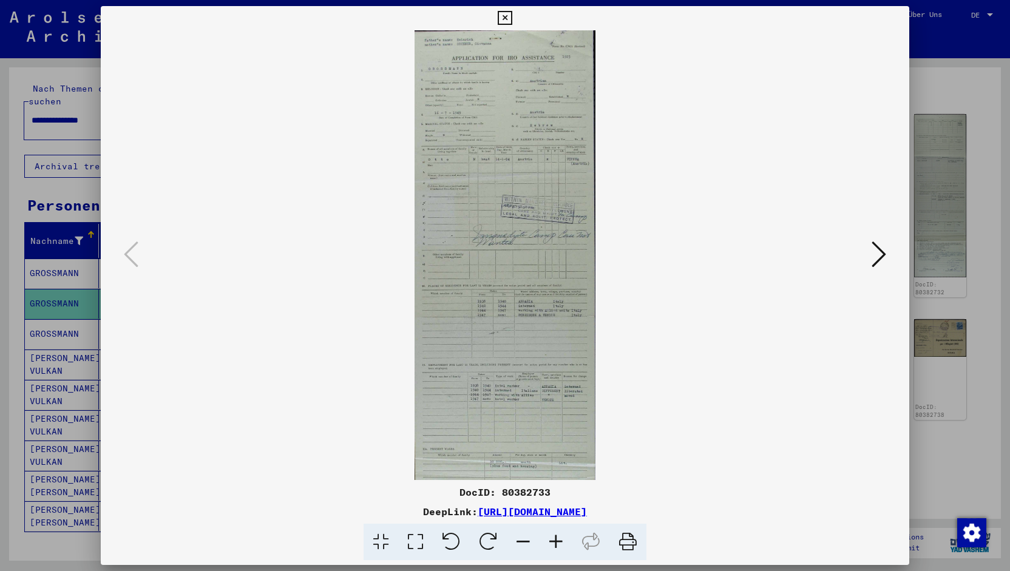
click at [552, 535] on icon at bounding box center [556, 542] width 33 height 37
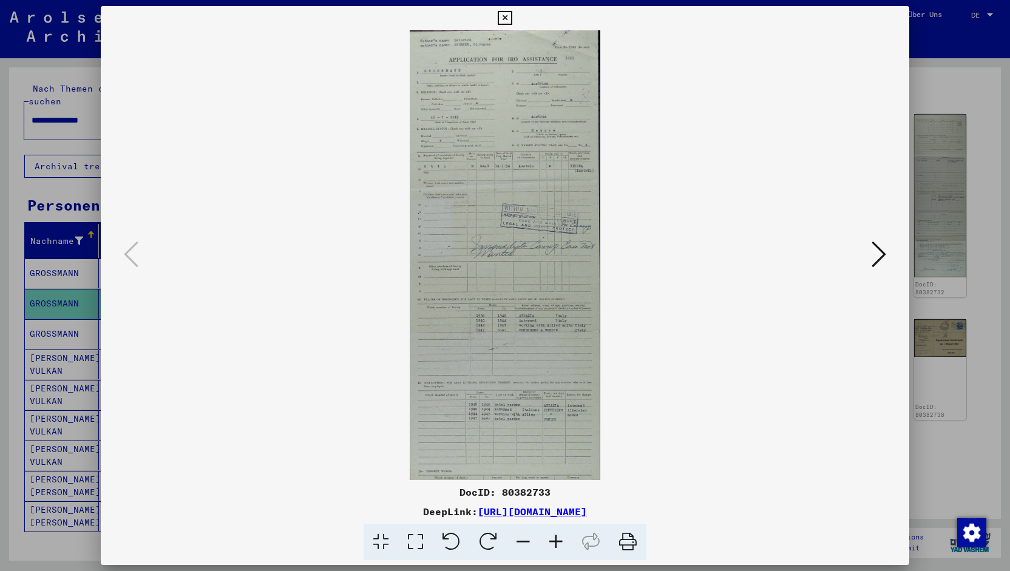
click at [552, 535] on icon at bounding box center [556, 542] width 33 height 37
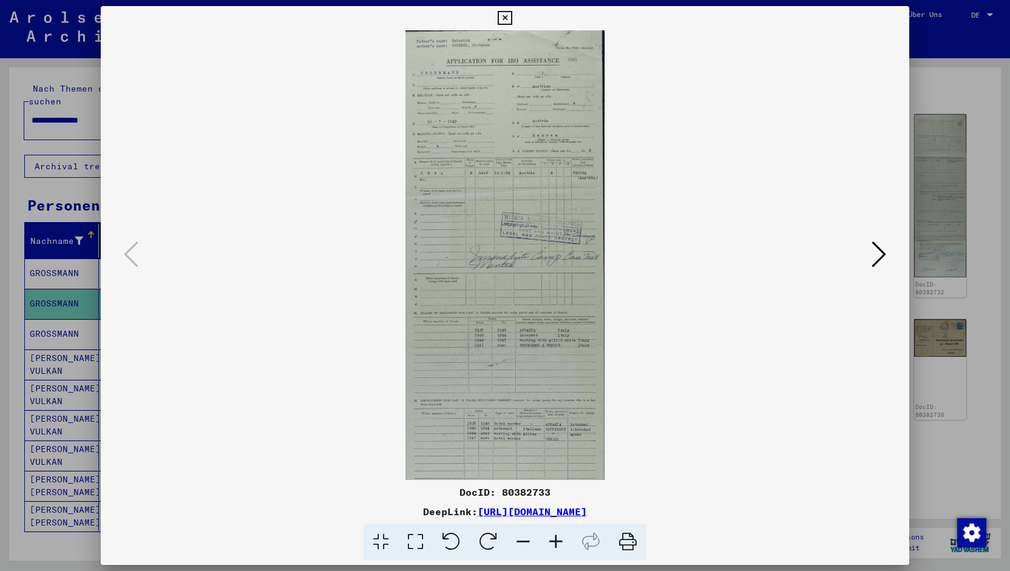
click at [552, 535] on icon at bounding box center [556, 542] width 33 height 37
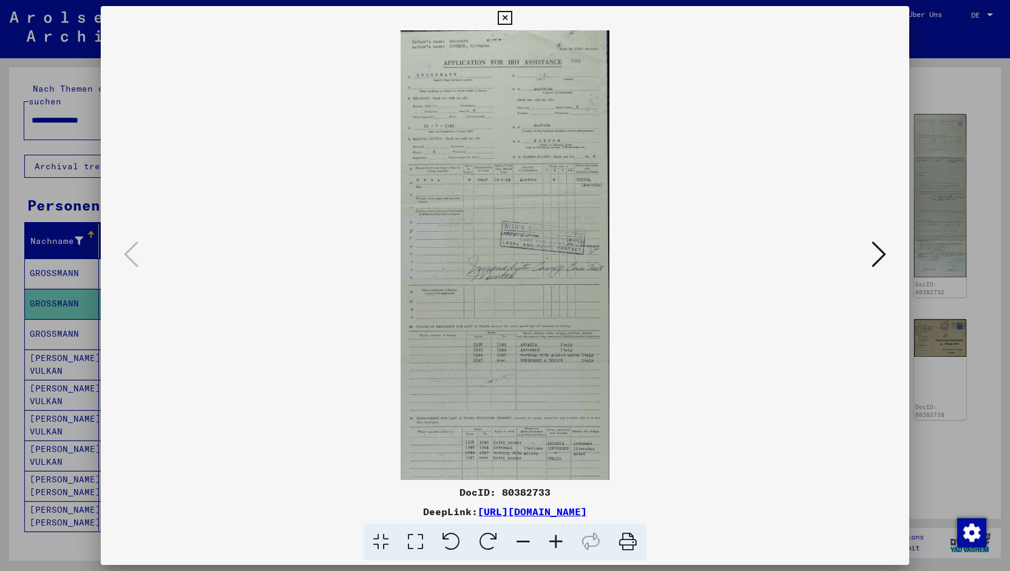
click at [552, 535] on icon at bounding box center [556, 542] width 33 height 37
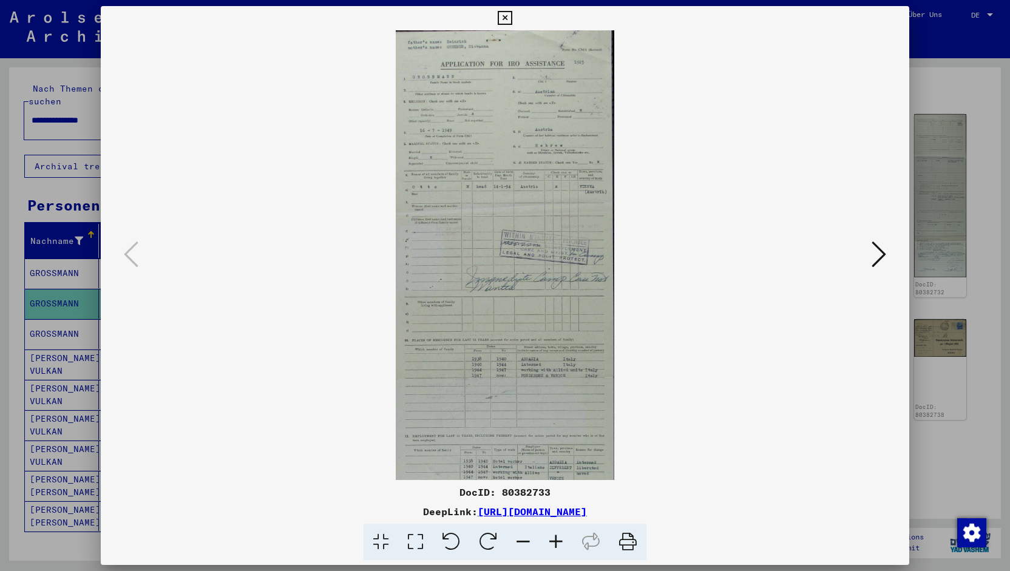
click at [552, 535] on icon at bounding box center [556, 542] width 33 height 37
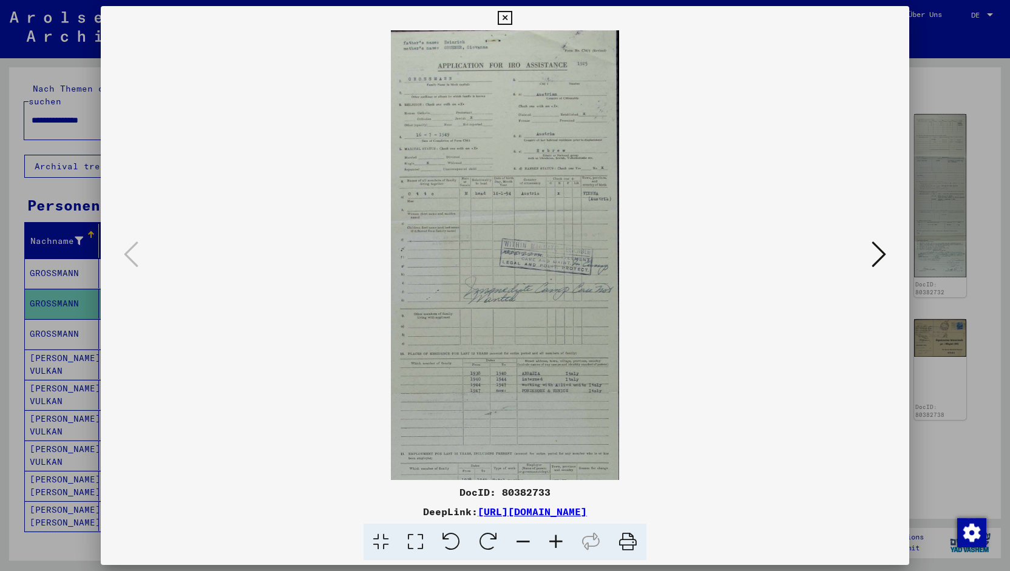
click at [552, 535] on icon at bounding box center [556, 542] width 33 height 37
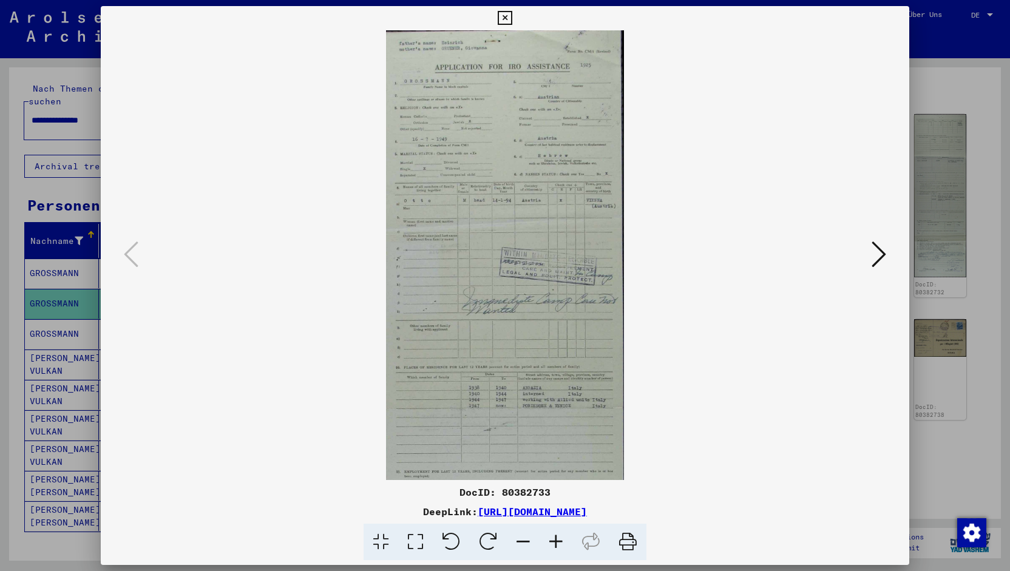
click at [552, 535] on icon at bounding box center [556, 542] width 33 height 37
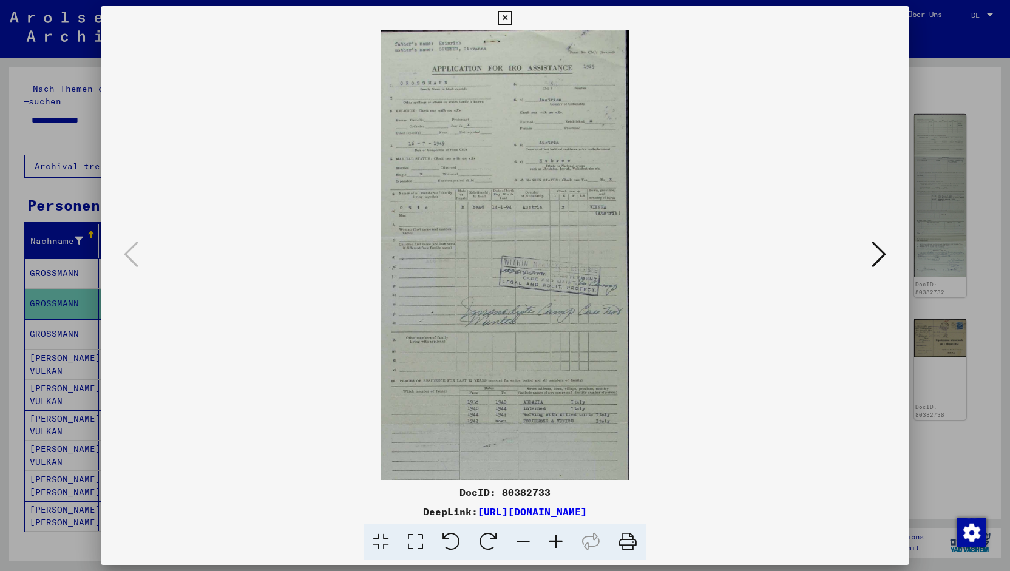
click at [552, 535] on icon at bounding box center [556, 542] width 33 height 37
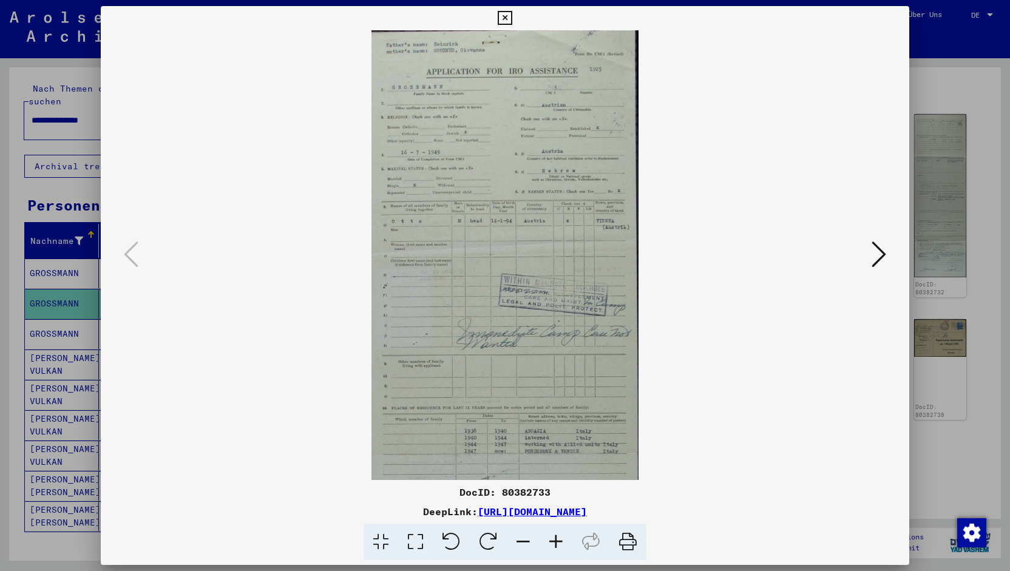
click at [552, 535] on icon at bounding box center [556, 542] width 33 height 37
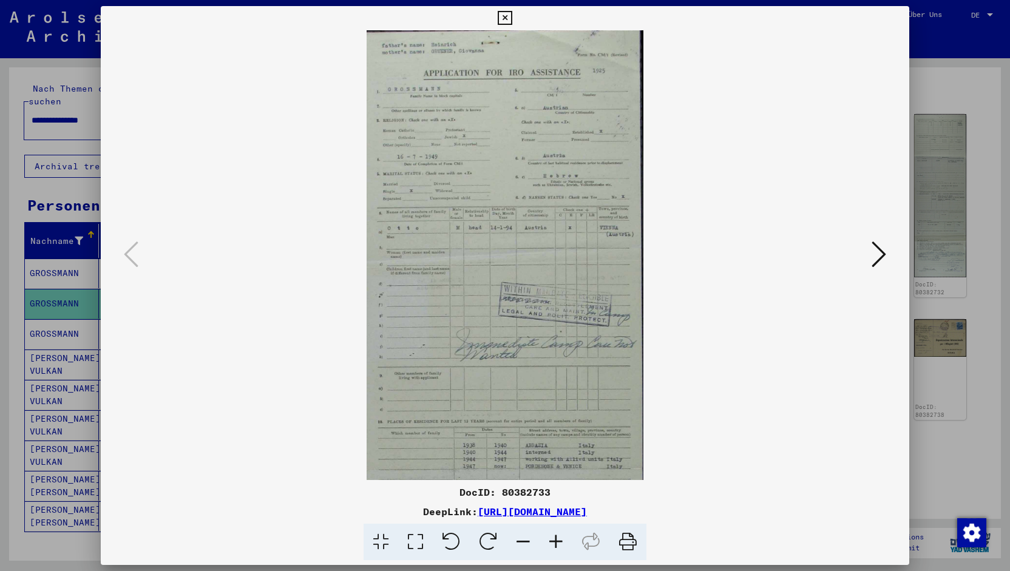
click at [552, 535] on icon at bounding box center [556, 542] width 33 height 37
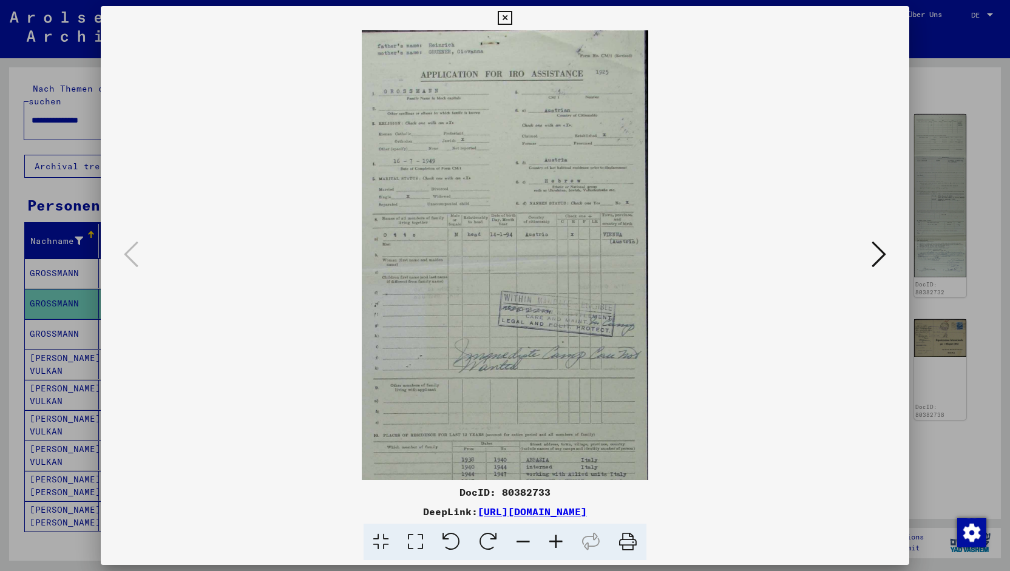
click at [552, 535] on icon at bounding box center [556, 542] width 33 height 37
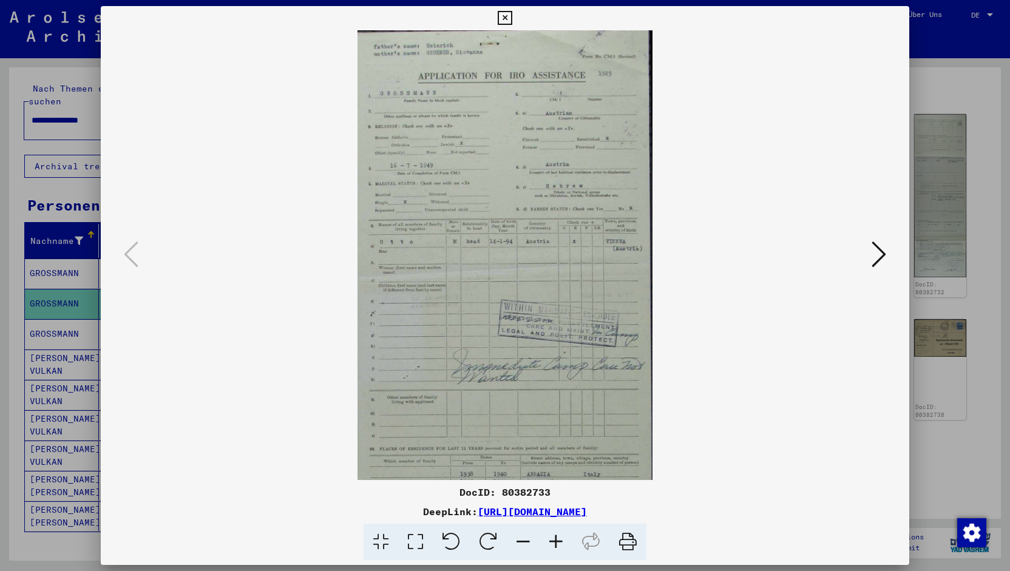
click at [552, 535] on icon at bounding box center [556, 542] width 33 height 37
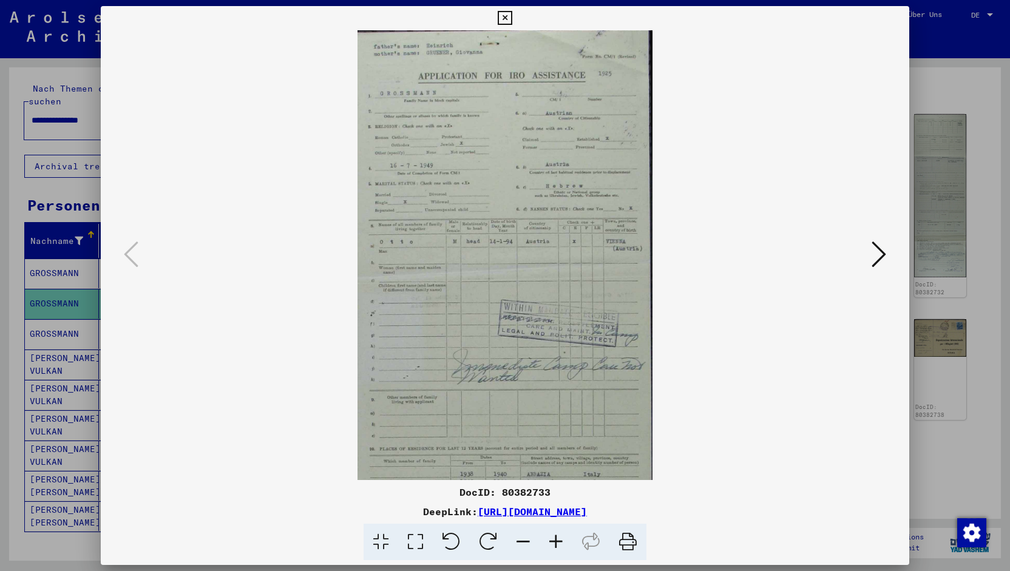
drag, startPoint x: 552, startPoint y: 535, endPoint x: 557, endPoint y: 549, distance: 14.6
click at [557, 549] on icon at bounding box center [556, 542] width 33 height 37
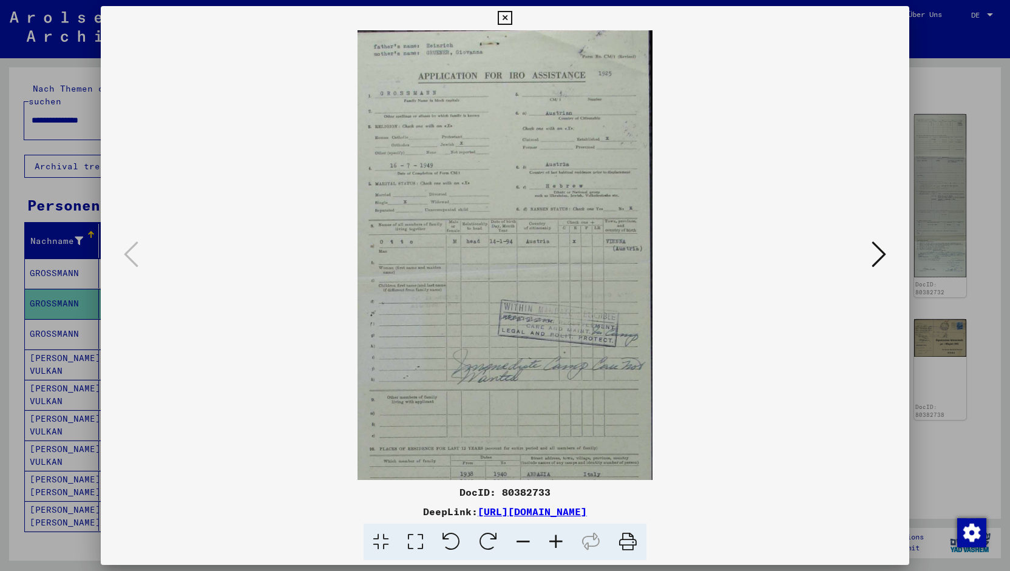
click at [379, 546] on icon at bounding box center [381, 542] width 35 height 37
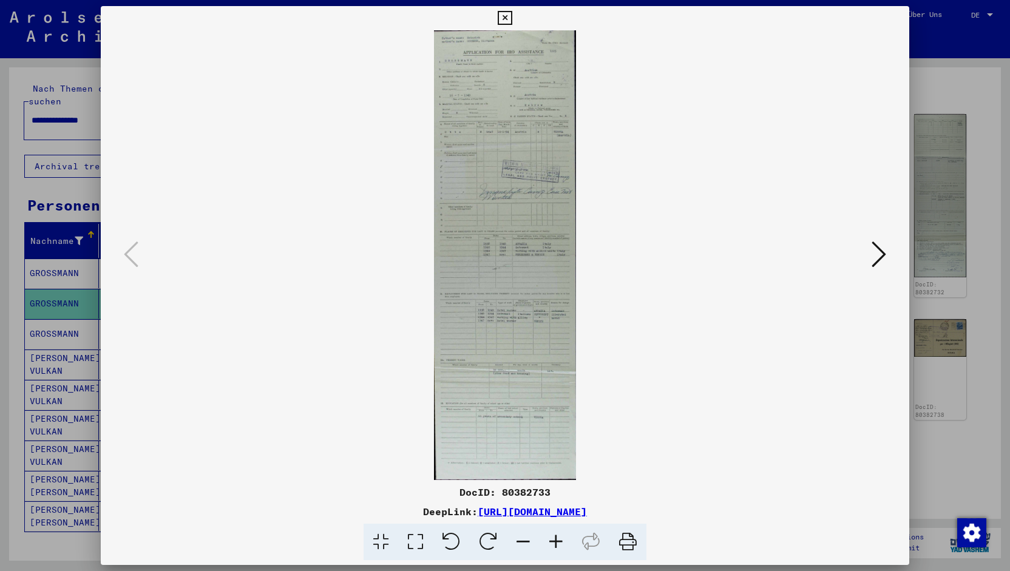
click at [562, 546] on icon at bounding box center [556, 542] width 33 height 37
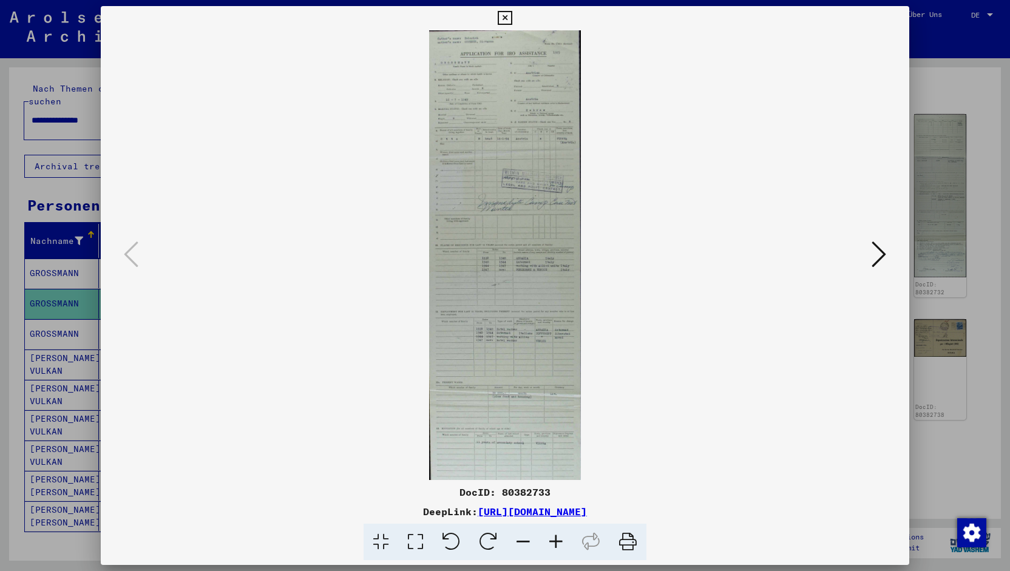
click at [562, 546] on icon at bounding box center [556, 542] width 33 height 37
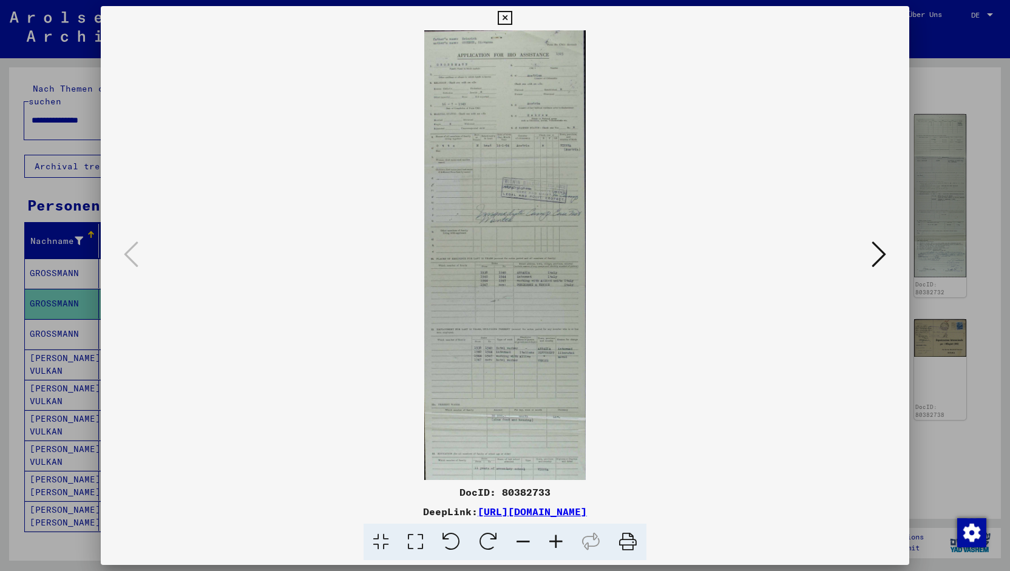
click at [885, 260] on icon at bounding box center [879, 254] width 15 height 29
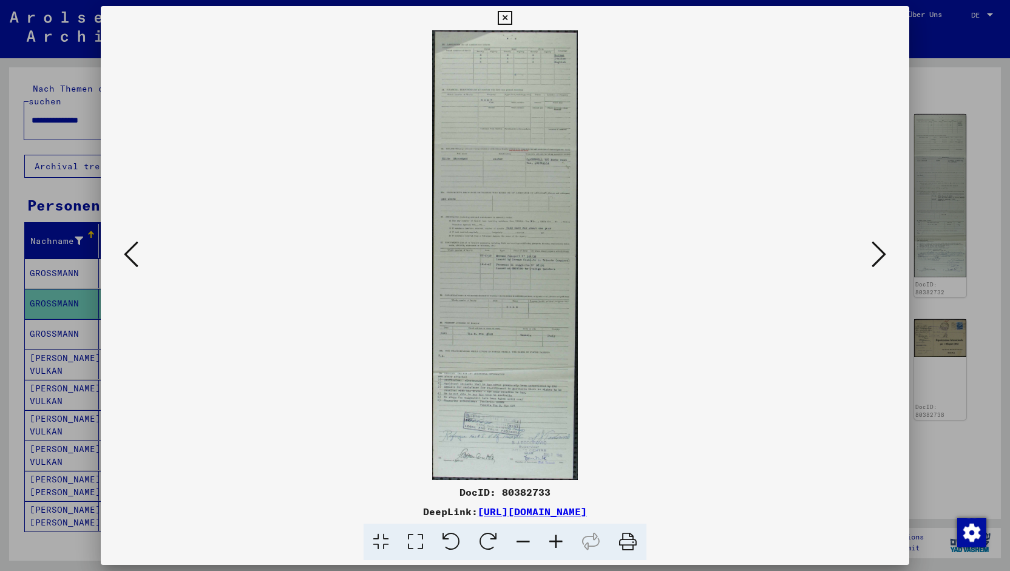
click at [885, 260] on icon at bounding box center [879, 254] width 15 height 29
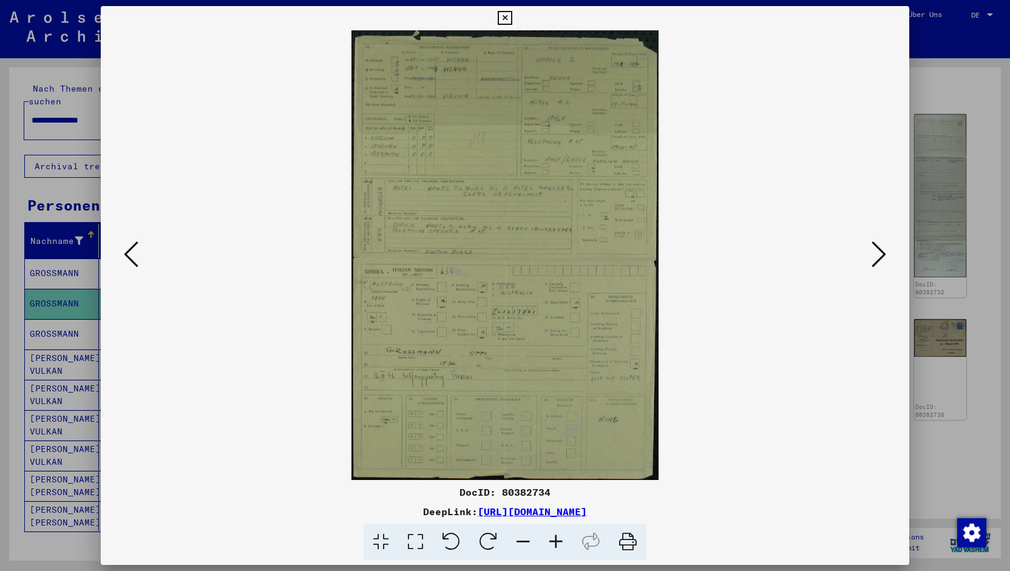
click at [885, 260] on icon at bounding box center [879, 254] width 15 height 29
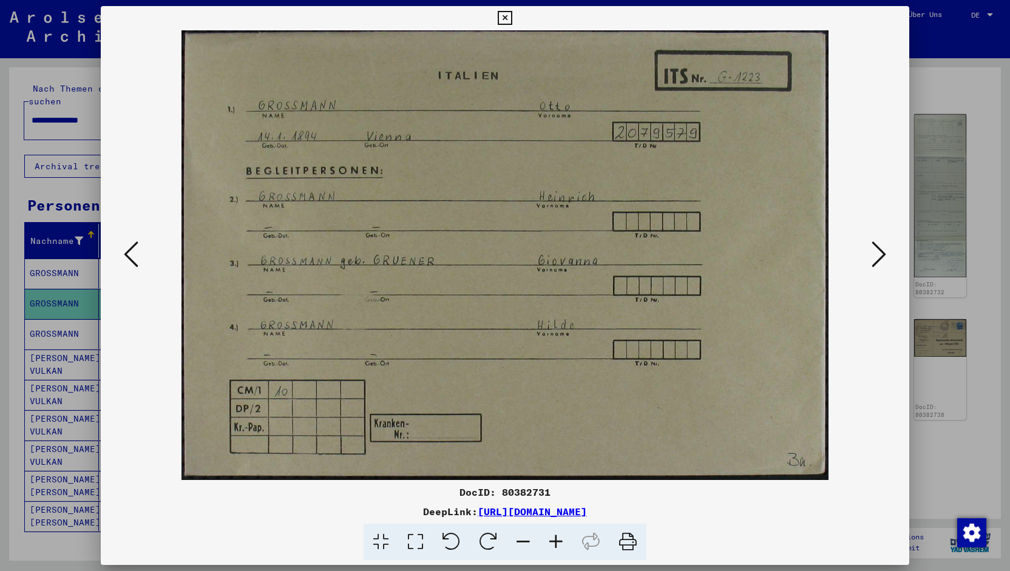
click at [885, 260] on icon at bounding box center [879, 254] width 15 height 29
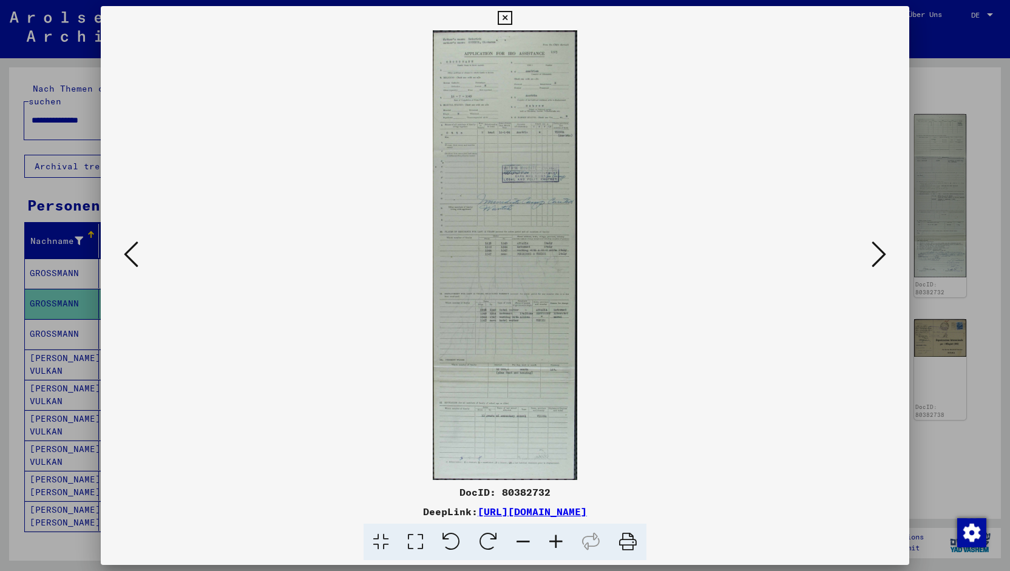
click at [885, 260] on icon at bounding box center [879, 254] width 15 height 29
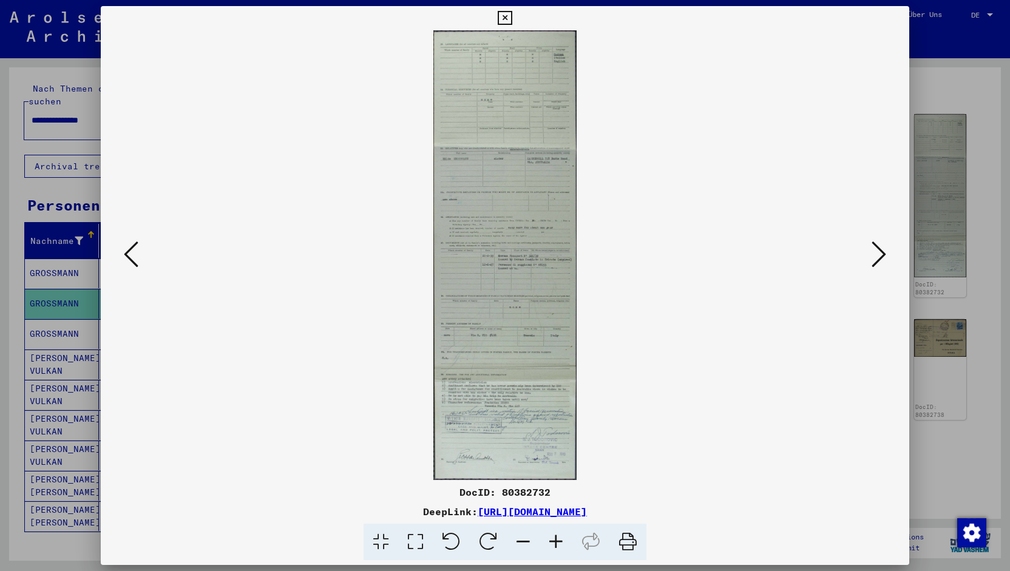
click at [885, 260] on icon at bounding box center [879, 254] width 15 height 29
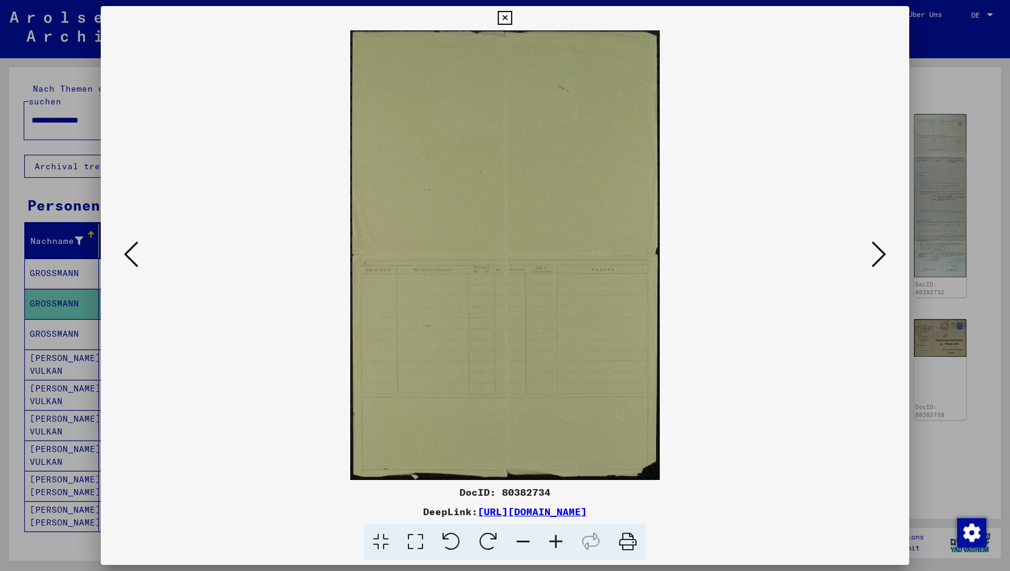
click at [885, 260] on icon at bounding box center [879, 254] width 15 height 29
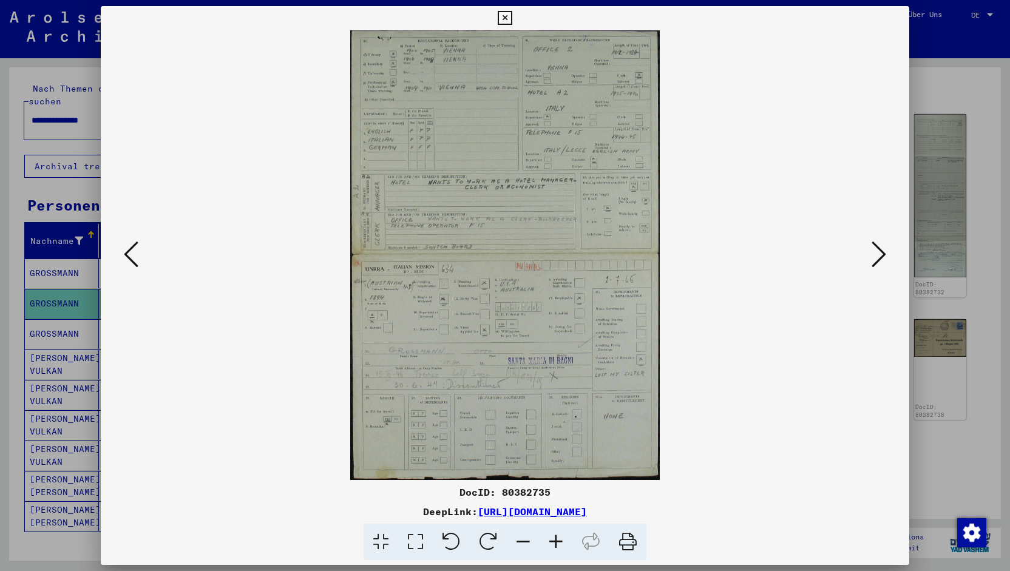
click at [137, 257] on icon at bounding box center [131, 254] width 15 height 29
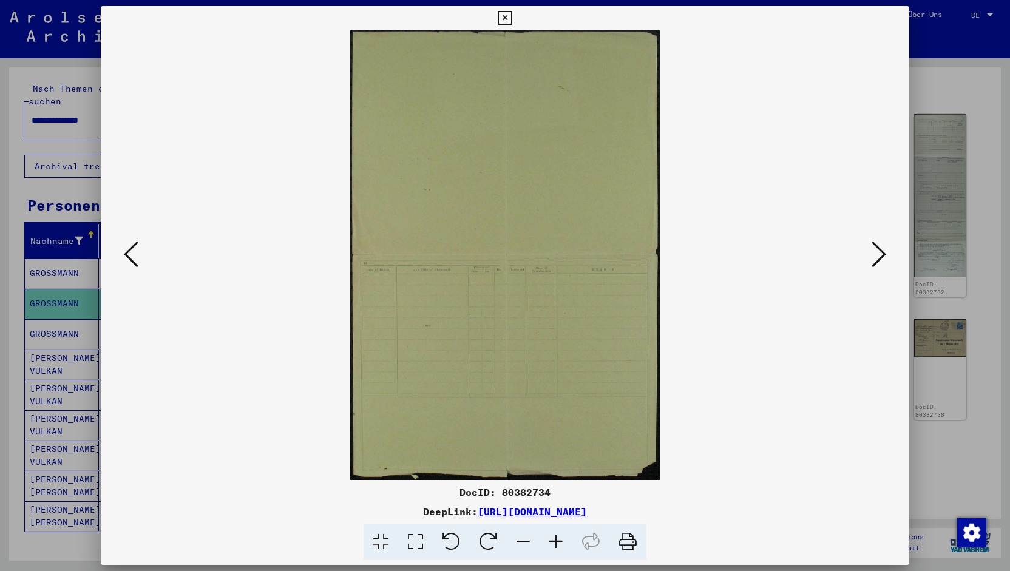
click at [872, 268] on icon at bounding box center [879, 254] width 15 height 29
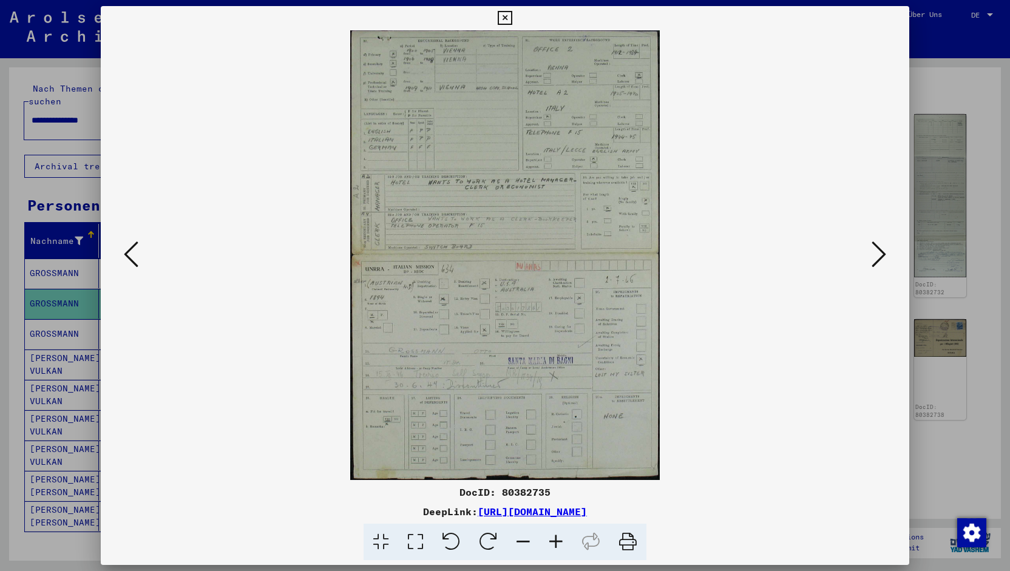
click at [872, 268] on icon at bounding box center [879, 254] width 15 height 29
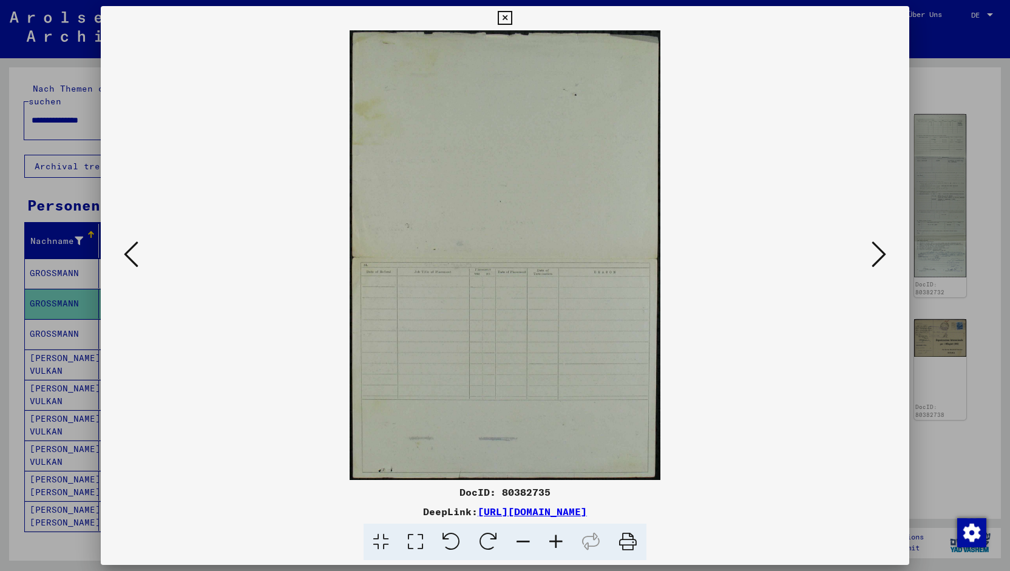
click at [872, 268] on icon at bounding box center [879, 254] width 15 height 29
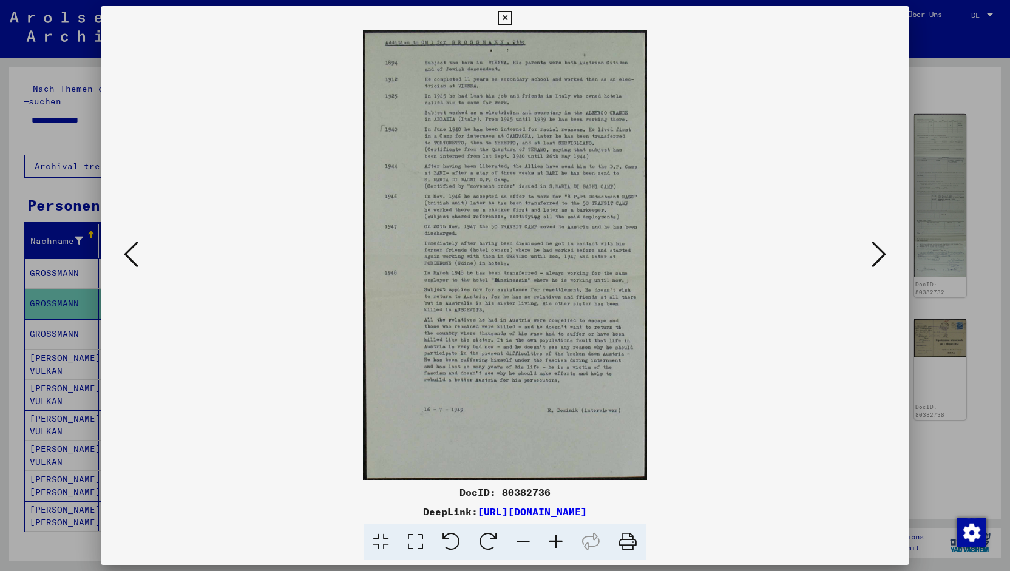
click at [867, 256] on viewer-one-image at bounding box center [504, 255] width 725 height 450
click at [874, 262] on icon at bounding box center [879, 254] width 15 height 29
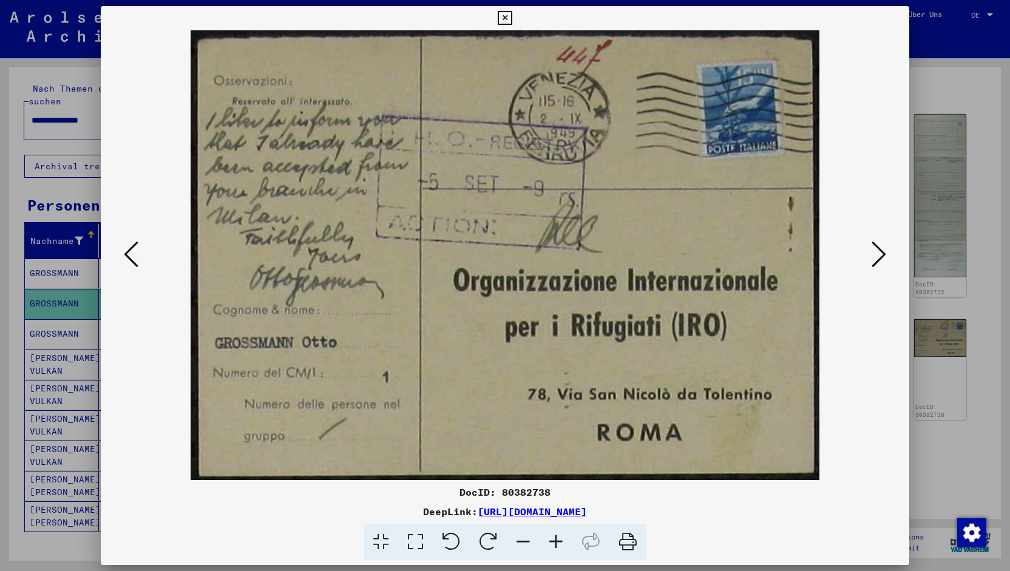
click at [874, 262] on icon at bounding box center [879, 254] width 15 height 29
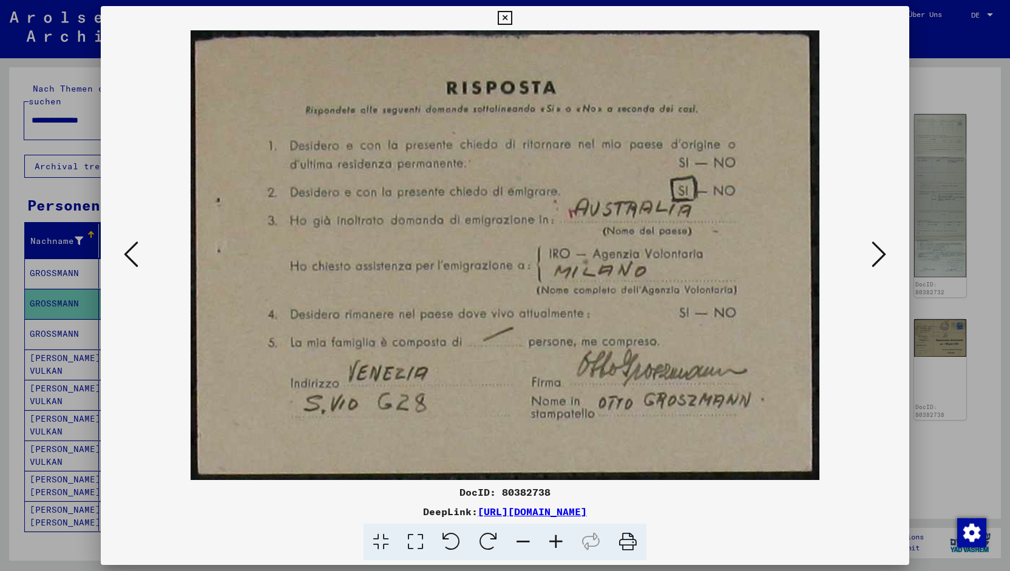
click at [874, 262] on icon at bounding box center [879, 254] width 15 height 29
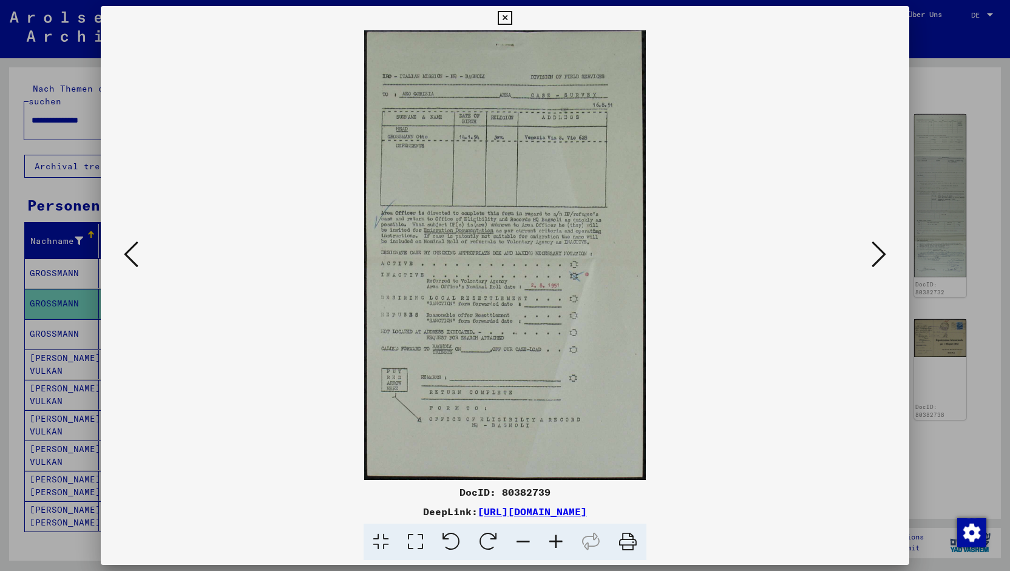
click at [874, 262] on icon at bounding box center [879, 254] width 15 height 29
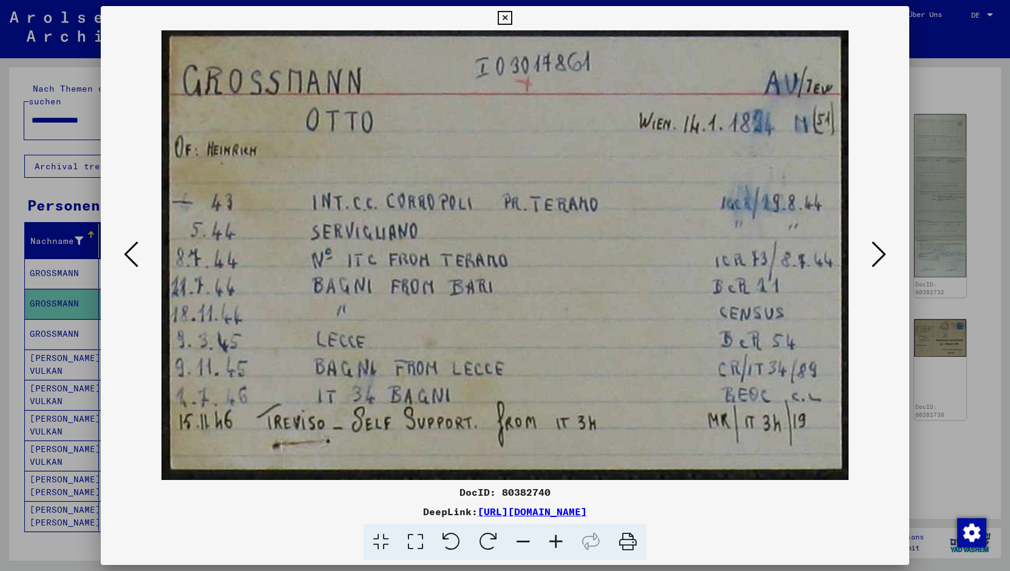
click at [874, 262] on icon at bounding box center [879, 254] width 15 height 29
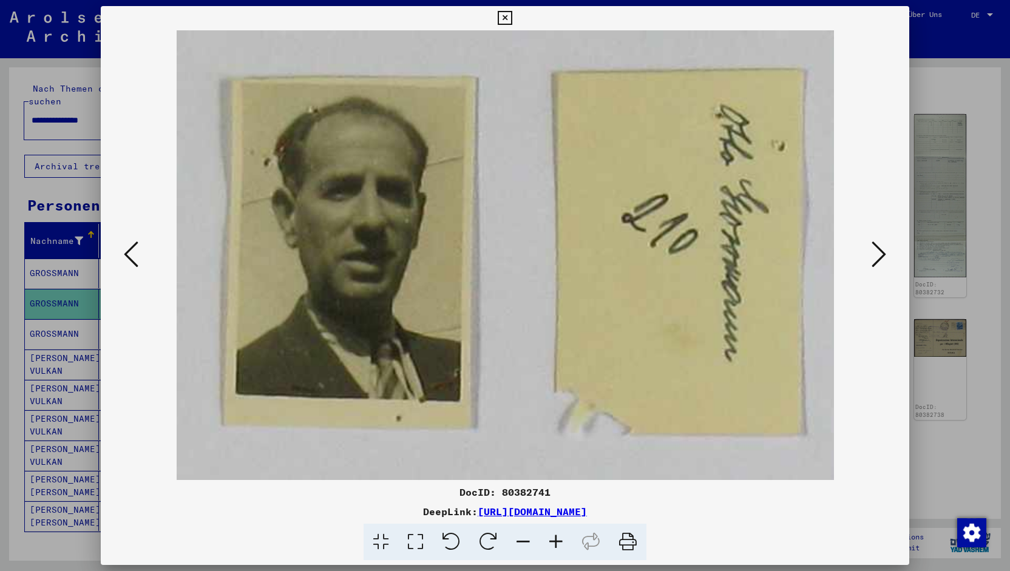
click at [874, 262] on icon at bounding box center [879, 254] width 15 height 29
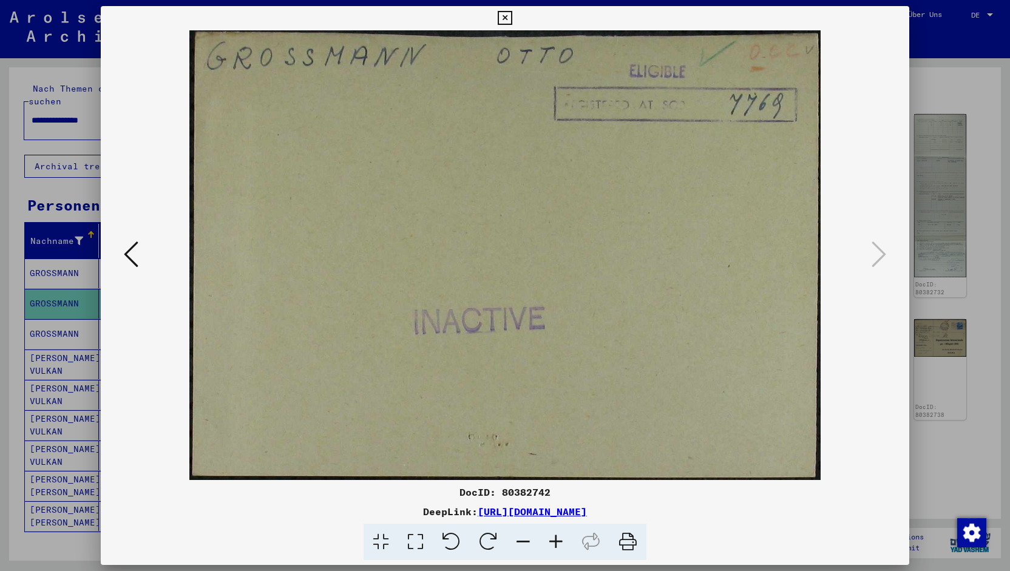
click at [930, 175] on div at bounding box center [505, 285] width 1010 height 571
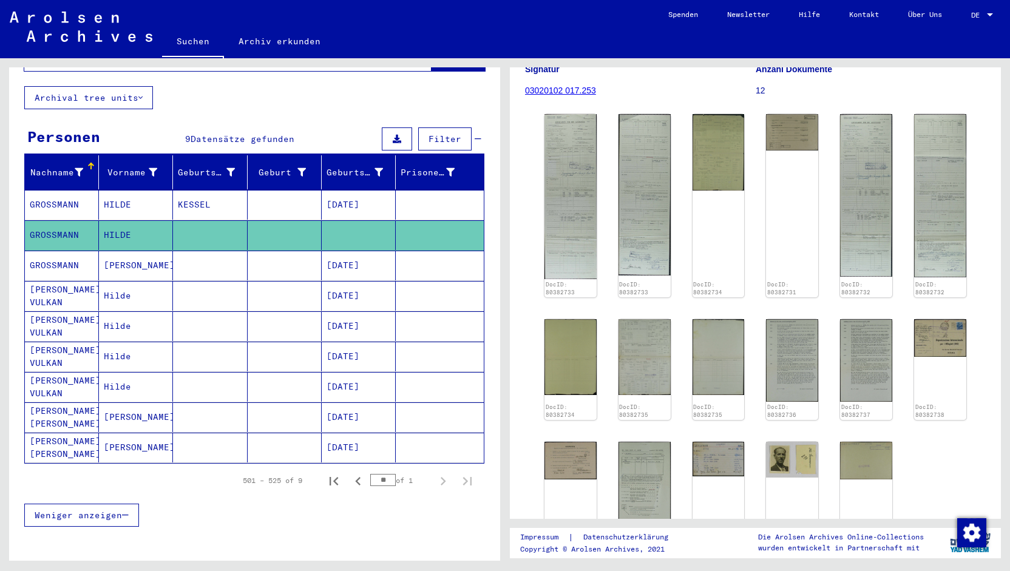
scroll to position [69, 0]
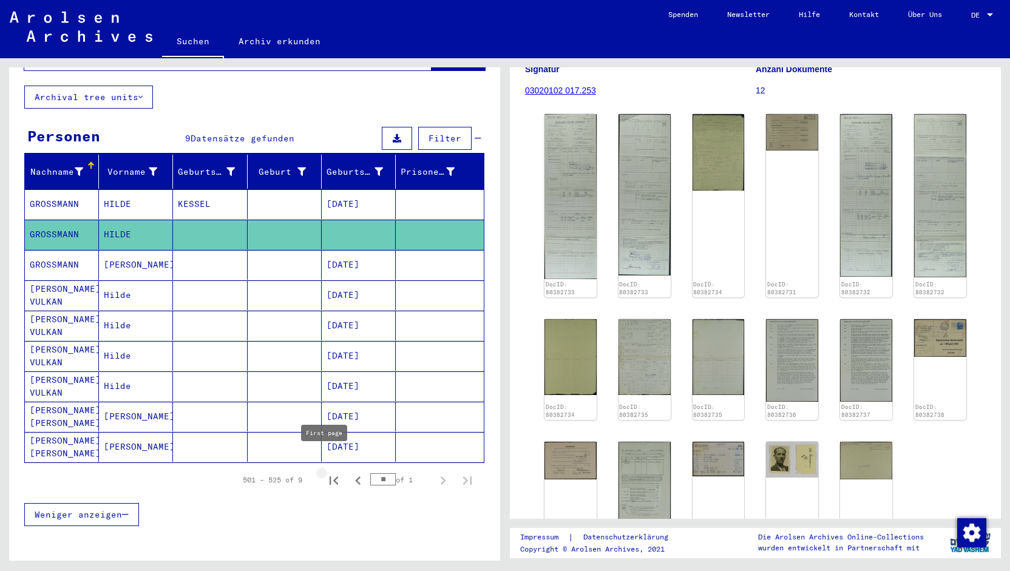
click at [331, 472] on icon "First page" at bounding box center [333, 480] width 17 height 17
type input "*"
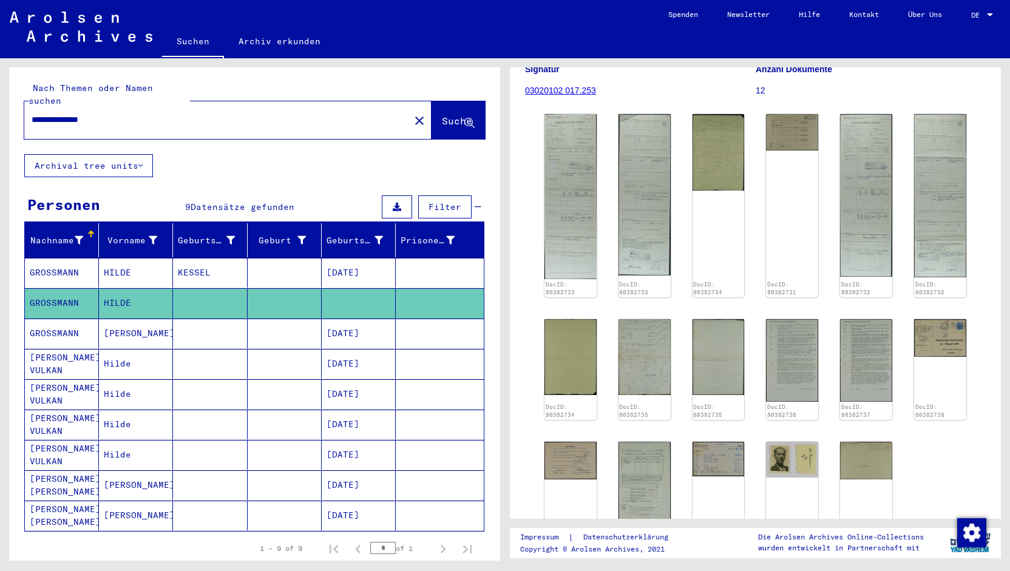
scroll to position [0, 0]
click at [58, 114] on input "**********" at bounding box center [217, 120] width 371 height 13
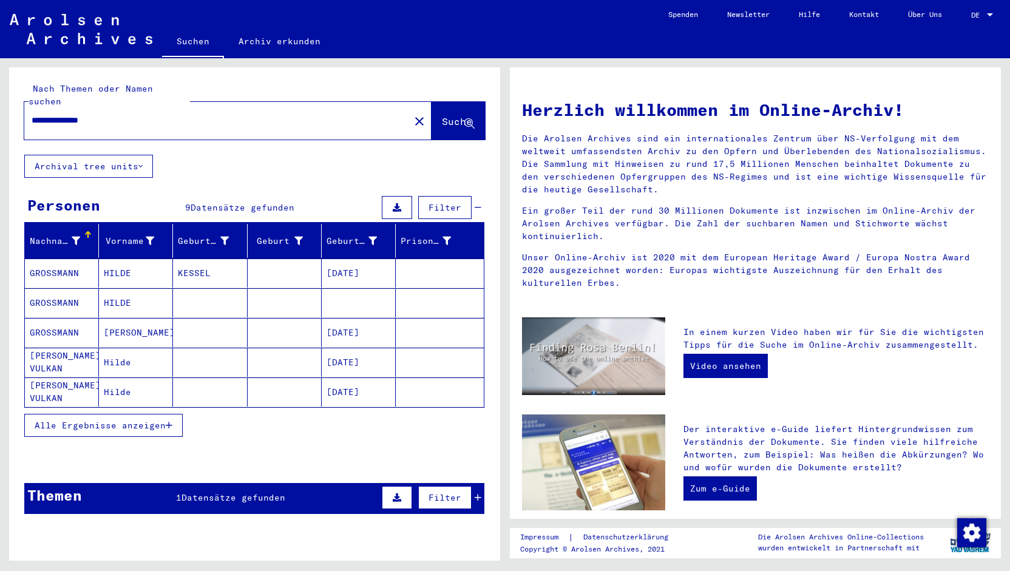
click at [203, 318] on mat-cell at bounding box center [210, 332] width 74 height 29
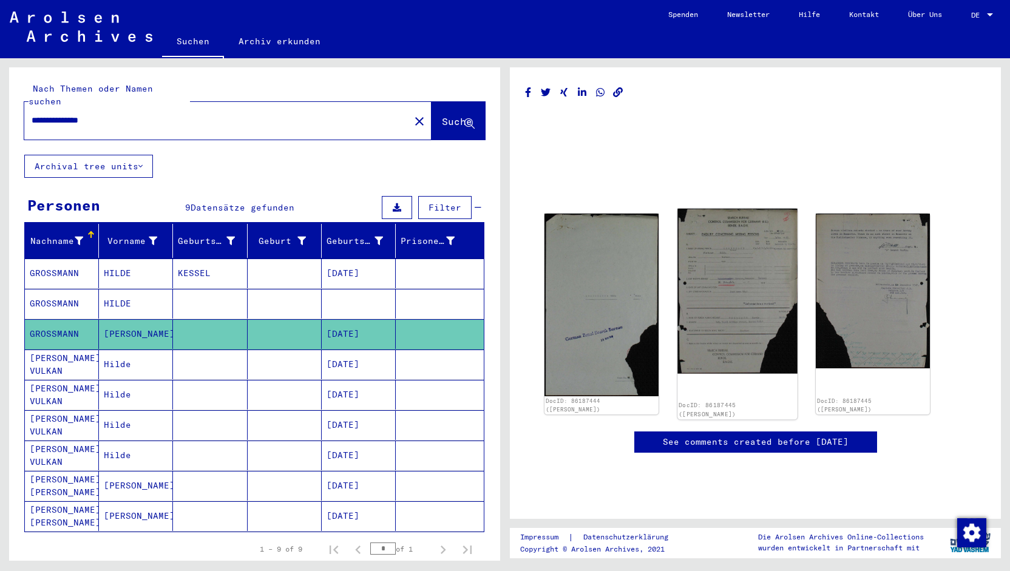
click at [713, 334] on img at bounding box center [737, 291] width 120 height 165
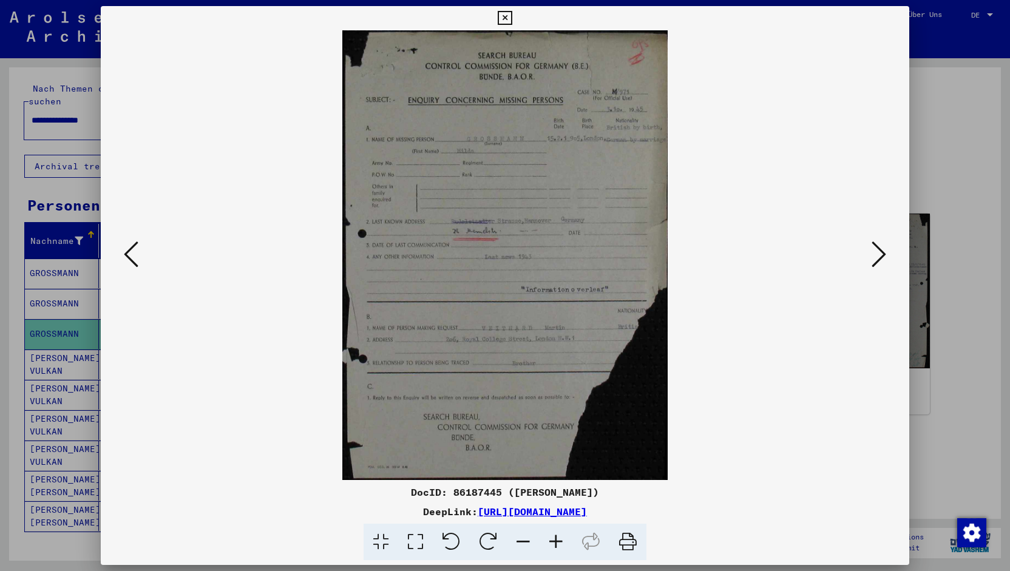
click at [50, 59] on div at bounding box center [505, 285] width 1010 height 571
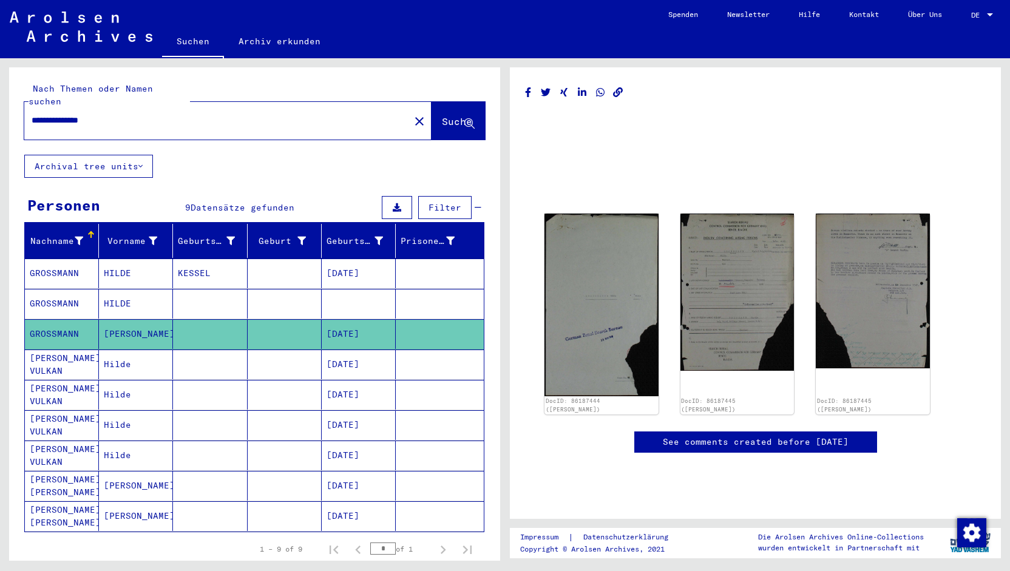
click at [38, 114] on input "**********" at bounding box center [217, 120] width 371 height 13
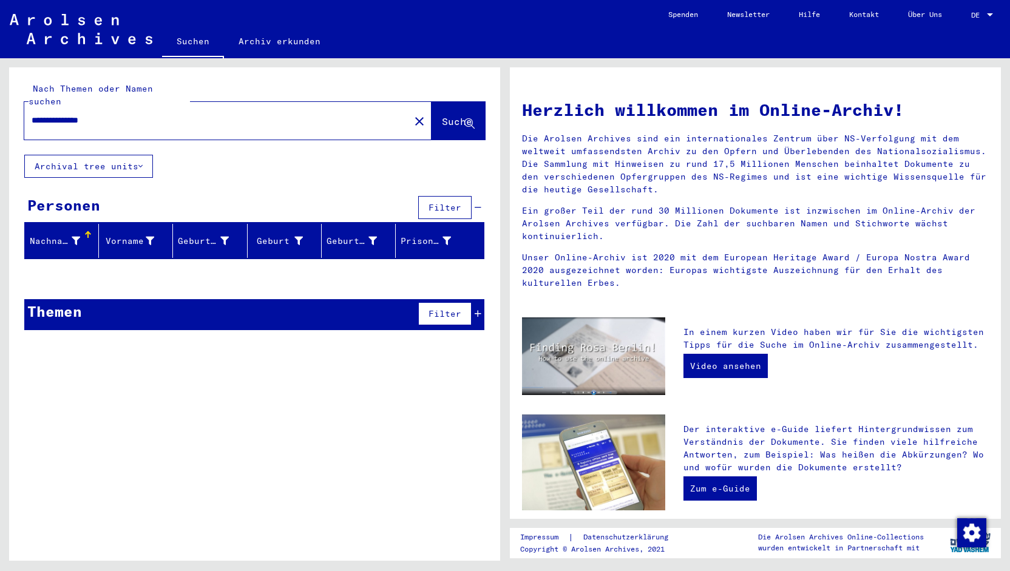
type input "**********"
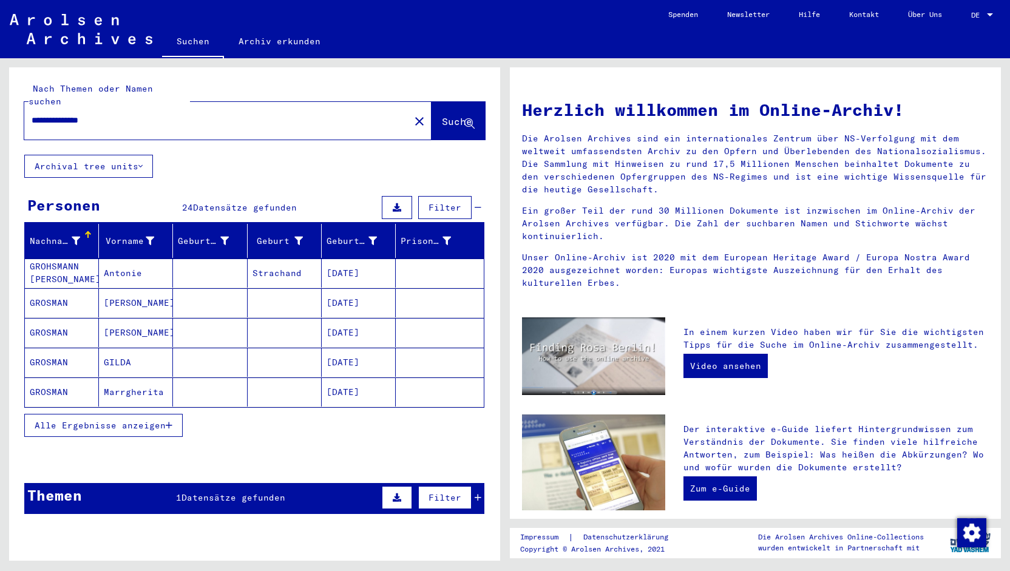
click at [171, 415] on button "Alle Ergebnisse anzeigen" at bounding box center [103, 425] width 158 height 23
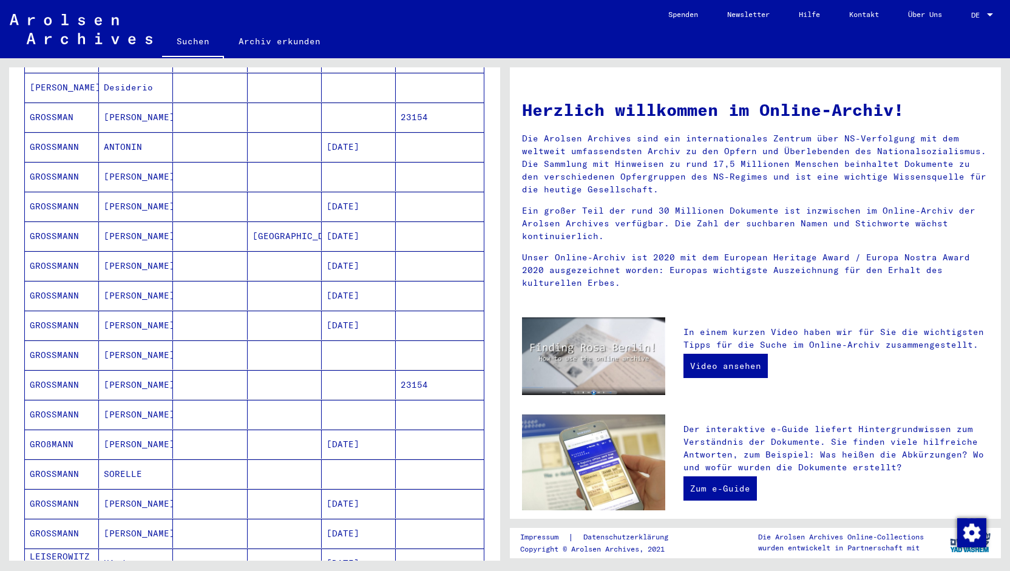
scroll to position [371, 0]
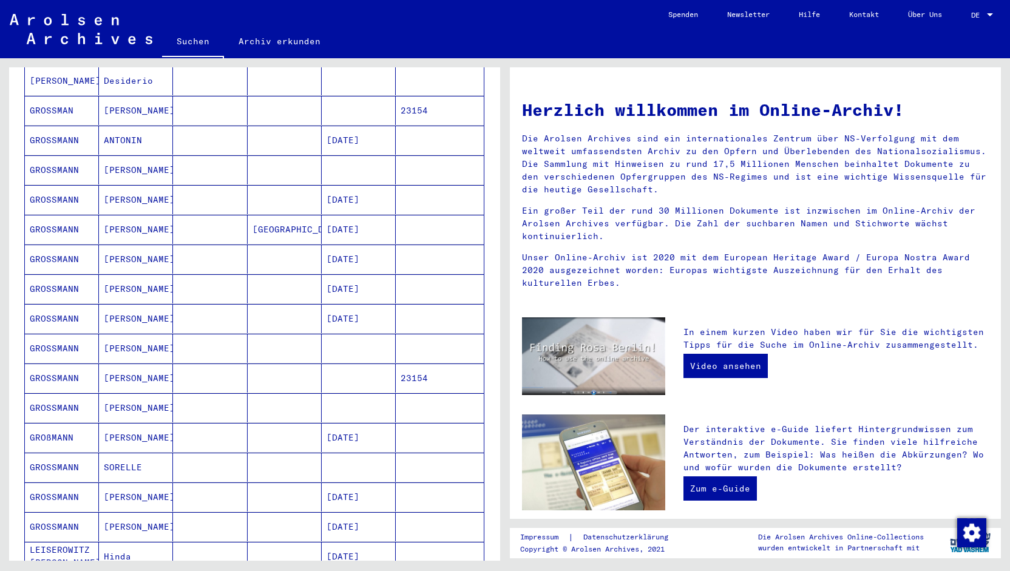
click at [195, 345] on mat-cell at bounding box center [210, 348] width 74 height 29
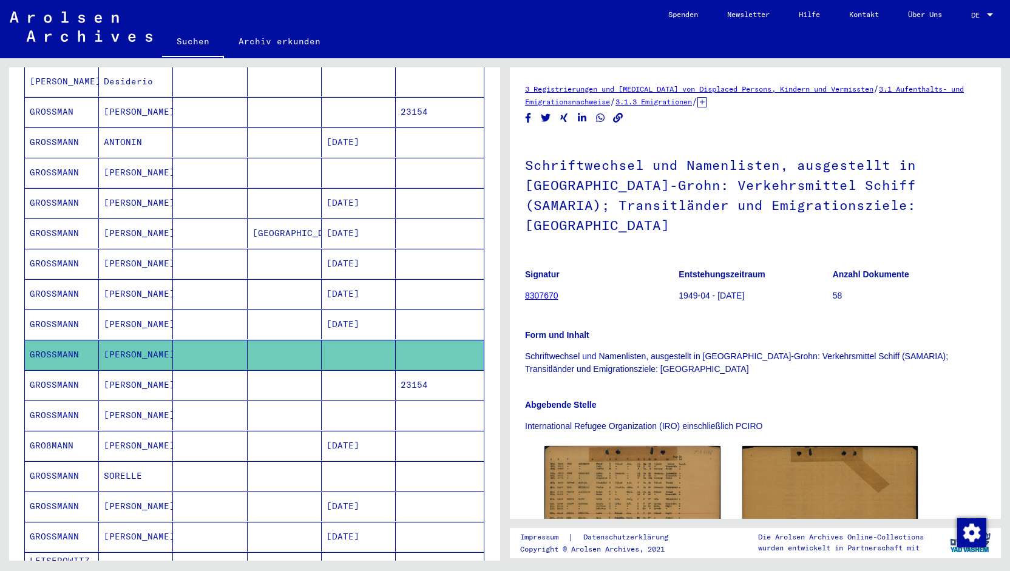
click at [196, 370] on mat-cell at bounding box center [210, 385] width 74 height 30
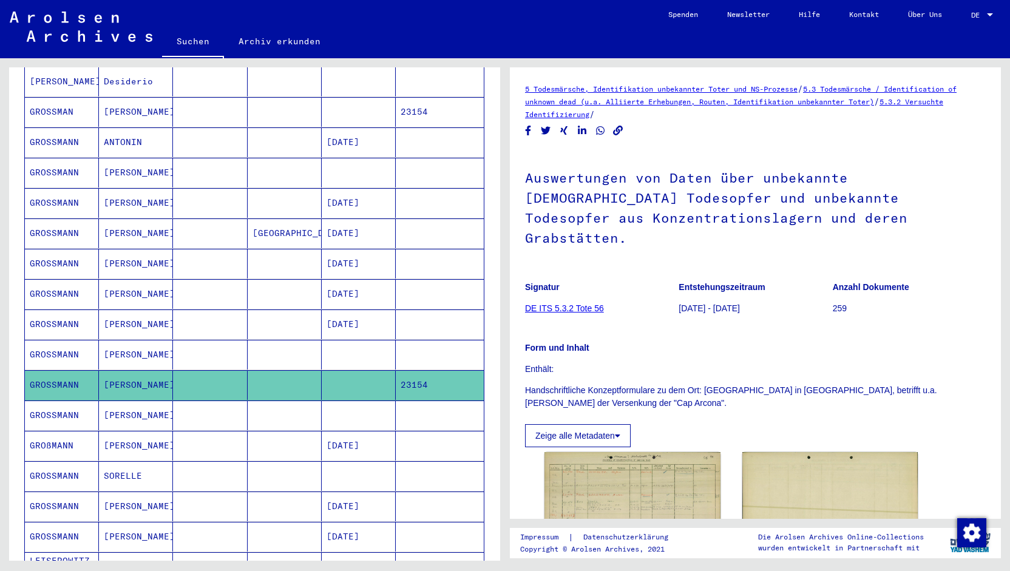
click at [194, 407] on mat-cell at bounding box center [210, 416] width 74 height 30
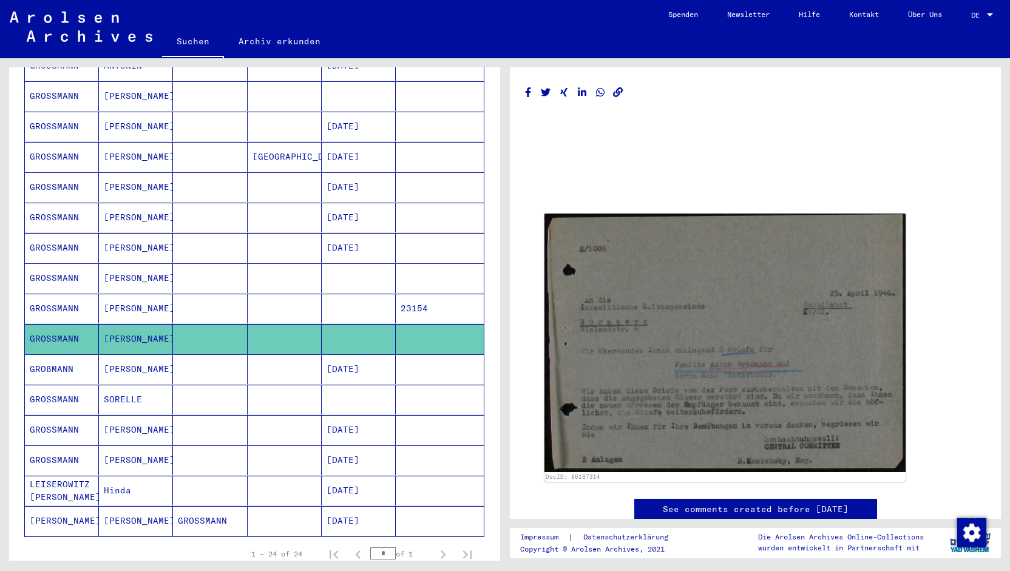
scroll to position [458, 0]
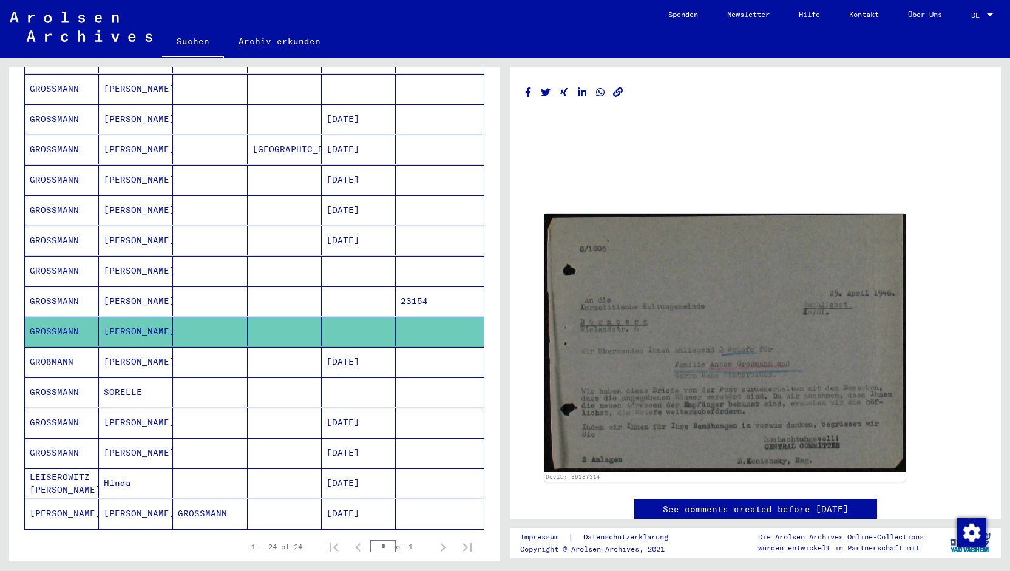
click at [194, 408] on mat-cell at bounding box center [210, 423] width 74 height 30
